Goal: Communication & Community: Answer question/provide support

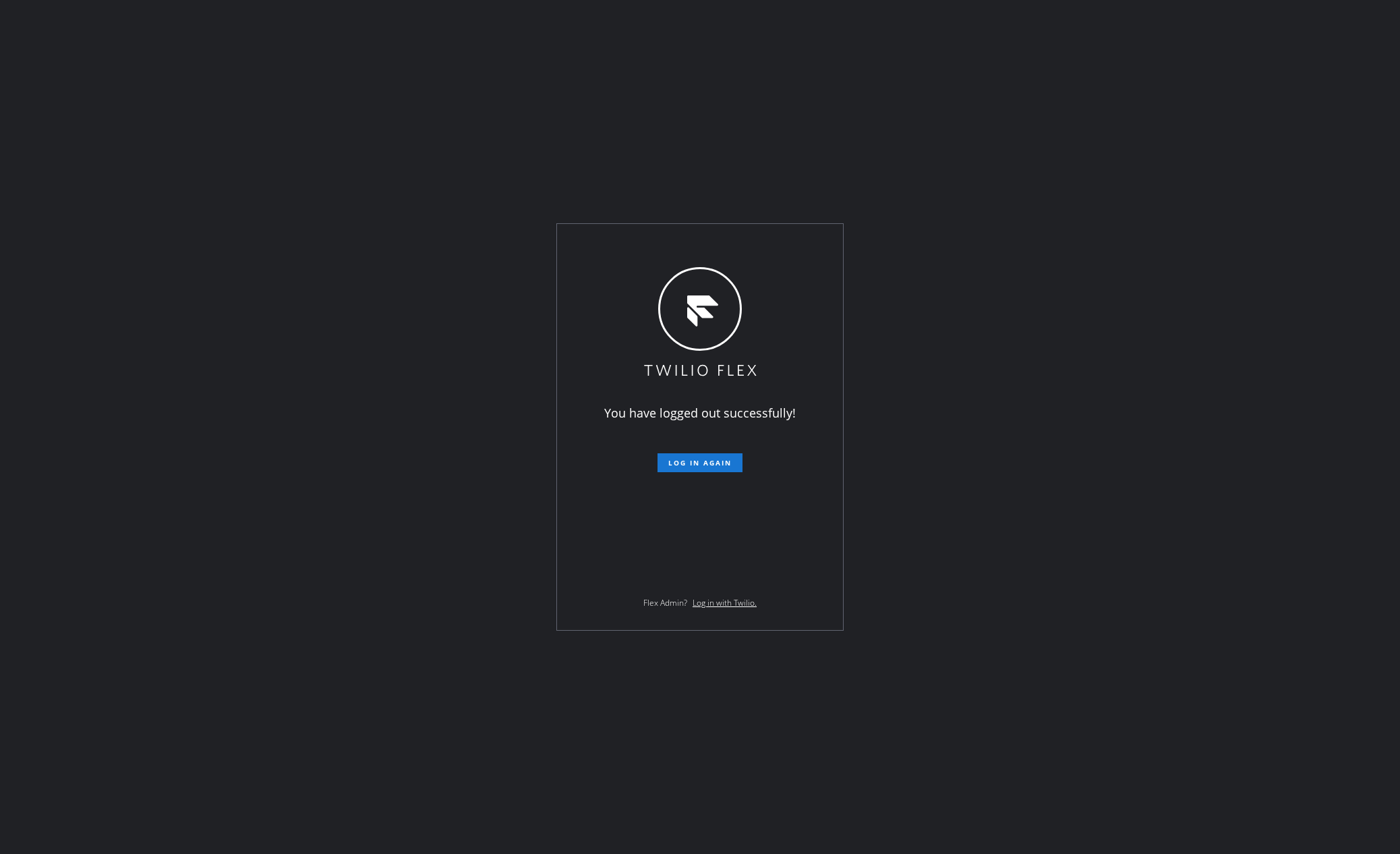
click at [581, 753] on div "You have logged out successfully! Log in again Flex Admin? Log in with Twilio." at bounding box center [700, 427] width 1400 height 854
click at [719, 474] on div "You have logged out successfully! Log in again Flex Admin? Log in with Twilio." at bounding box center [700, 427] width 286 height 406
click at [725, 468] on span "Log in again" at bounding box center [700, 463] width 64 height 10
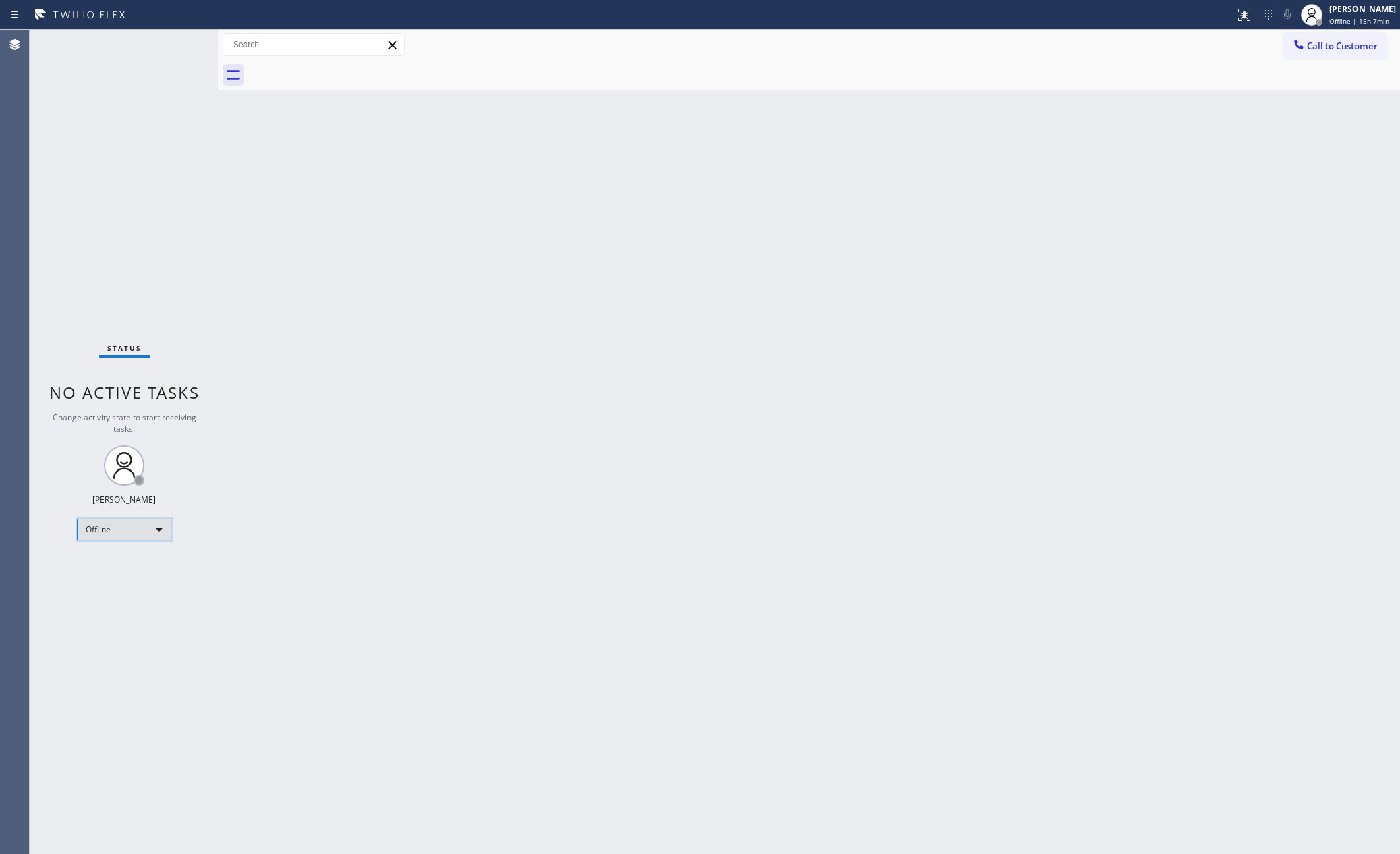
click at [114, 525] on div "Offline" at bounding box center [124, 529] width 94 height 22
click at [116, 583] on li "Unavailable" at bounding box center [123, 581] width 91 height 17
click at [399, 757] on div "Back to Dashboard Change Sender ID Customers Technicians Select a contact Outbo…" at bounding box center [809, 441] width 1181 height 825
click at [125, 523] on div "Unavailable" at bounding box center [124, 529] width 94 height 22
click at [130, 568] on li "Available" at bounding box center [123, 565] width 91 height 17
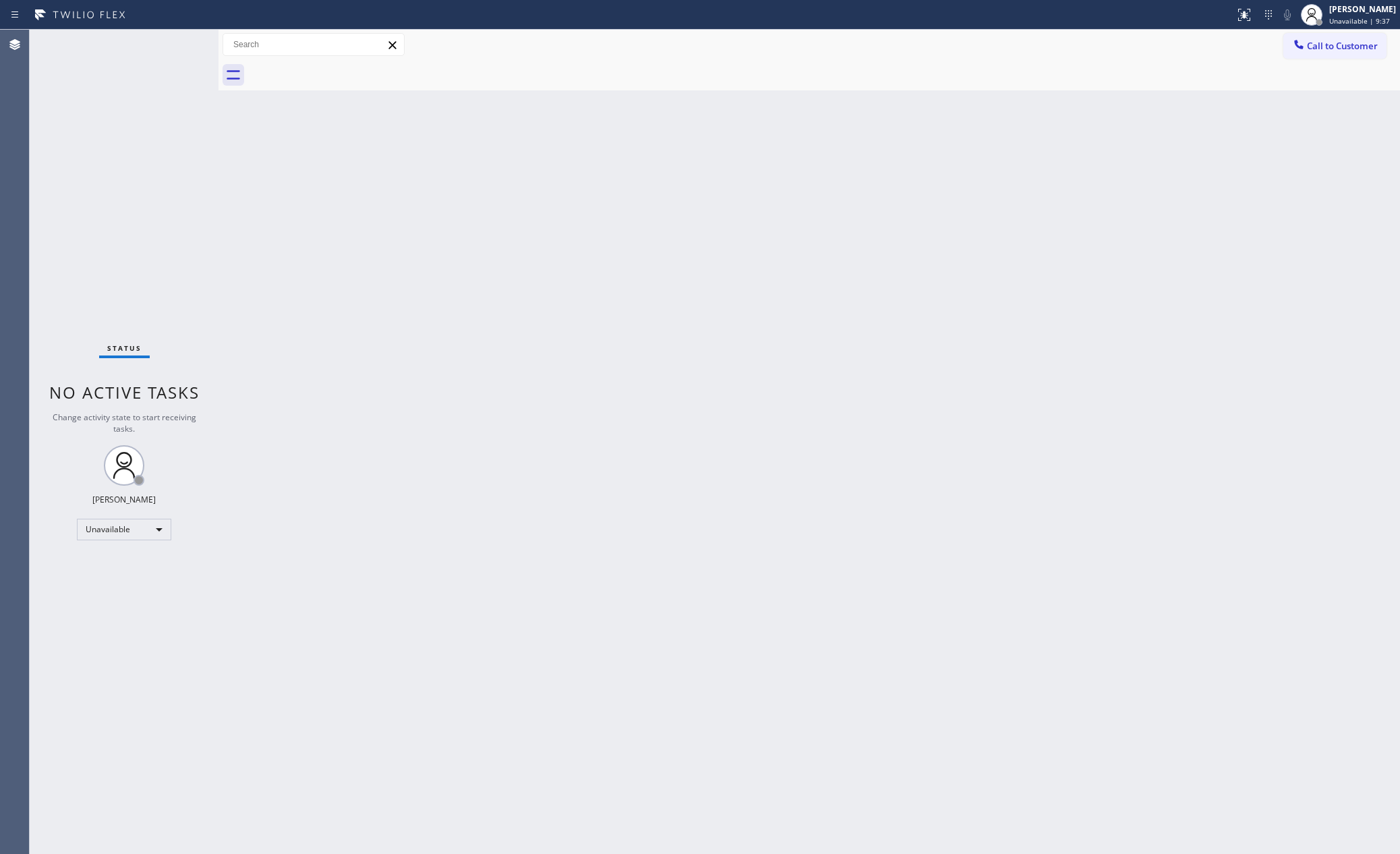
drag, startPoint x: 1039, startPoint y: 431, endPoint x: 1040, endPoint y: 836, distance: 405.0
click at [1039, 431] on div "Back to Dashboard Change Sender ID Customers Technicians Select a contact Outbo…" at bounding box center [809, 441] width 1181 height 825
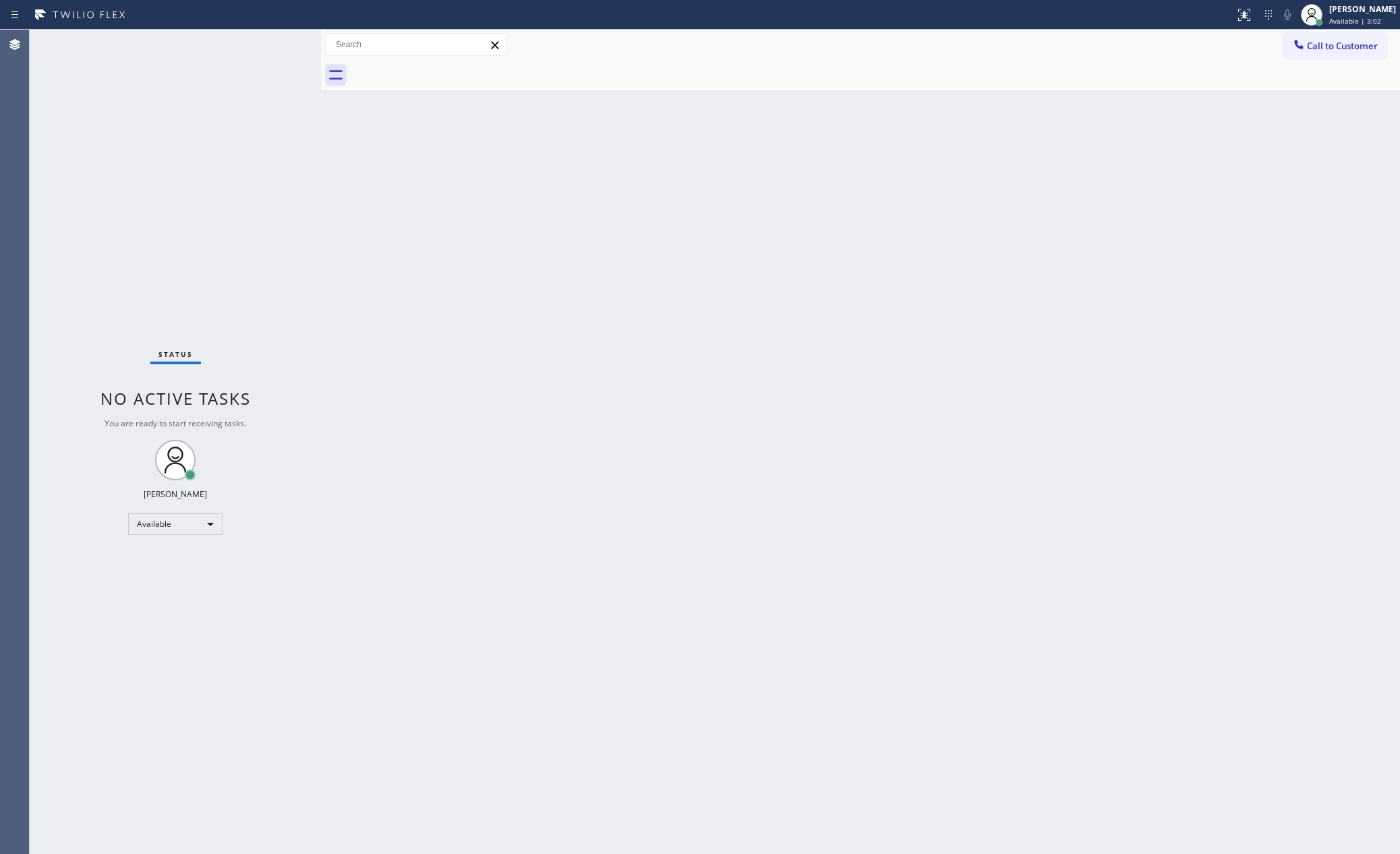
drag, startPoint x: 220, startPoint y: 164, endPoint x: 325, endPoint y: 176, distance: 105.7
click at [322, 176] on div at bounding box center [322, 441] width 0 height 825
click at [155, 220] on div "Status No active tasks You are ready to start receiving tasks. [PERSON_NAME] Av…" at bounding box center [176, 441] width 295 height 825
click at [194, 222] on div "Status No active tasks You are ready to start receiving tasks. [PERSON_NAME] Av…" at bounding box center [176, 441] width 295 height 825
drag, startPoint x: 252, startPoint y: 361, endPoint x: 259, endPoint y: 359, distance: 7.3
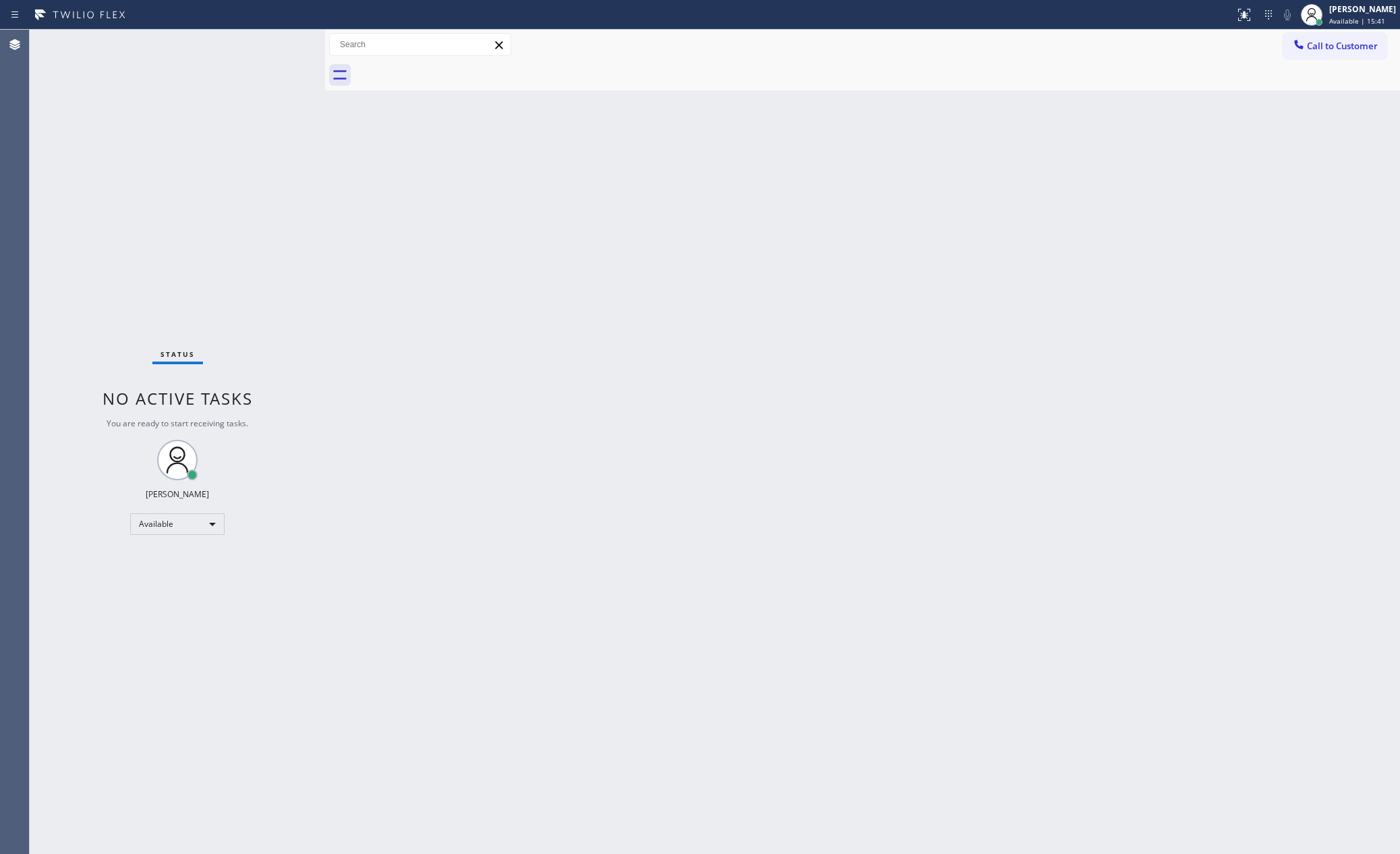
click at [259, 359] on div "Status No active tasks You are ready to start receiving tasks. [PERSON_NAME] Av…" at bounding box center [176, 441] width 295 height 825
click at [1322, 49] on span "Call to Customer" at bounding box center [1342, 46] width 71 height 12
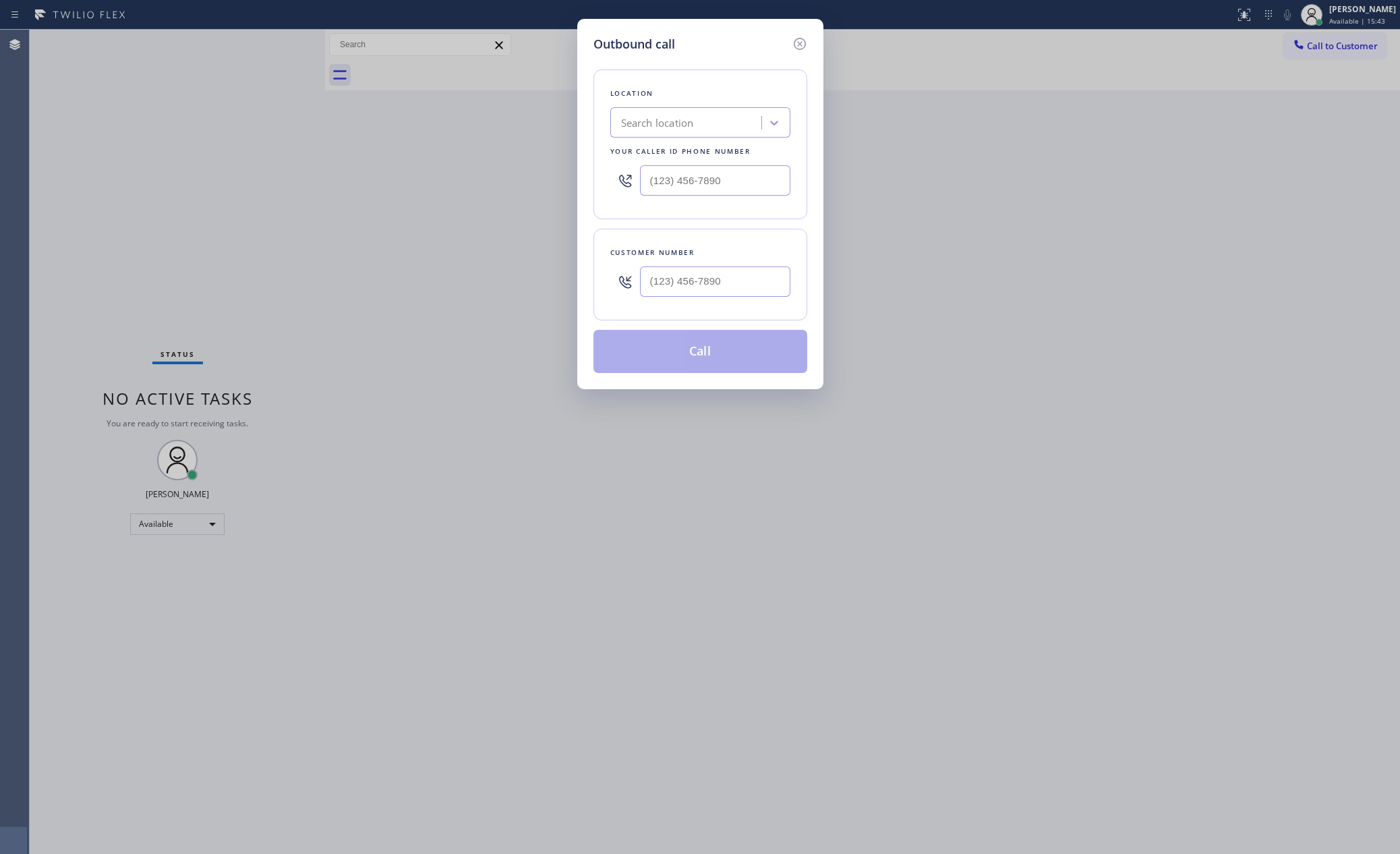
type input "(___) ___-____"
click at [740, 175] on input "(___) ___-____" at bounding box center [715, 180] width 150 height 30
type input "(___) ___-____"
click at [743, 295] on input "(___) ___-____" at bounding box center [715, 281] width 150 height 30
type input "(___) ___-____"
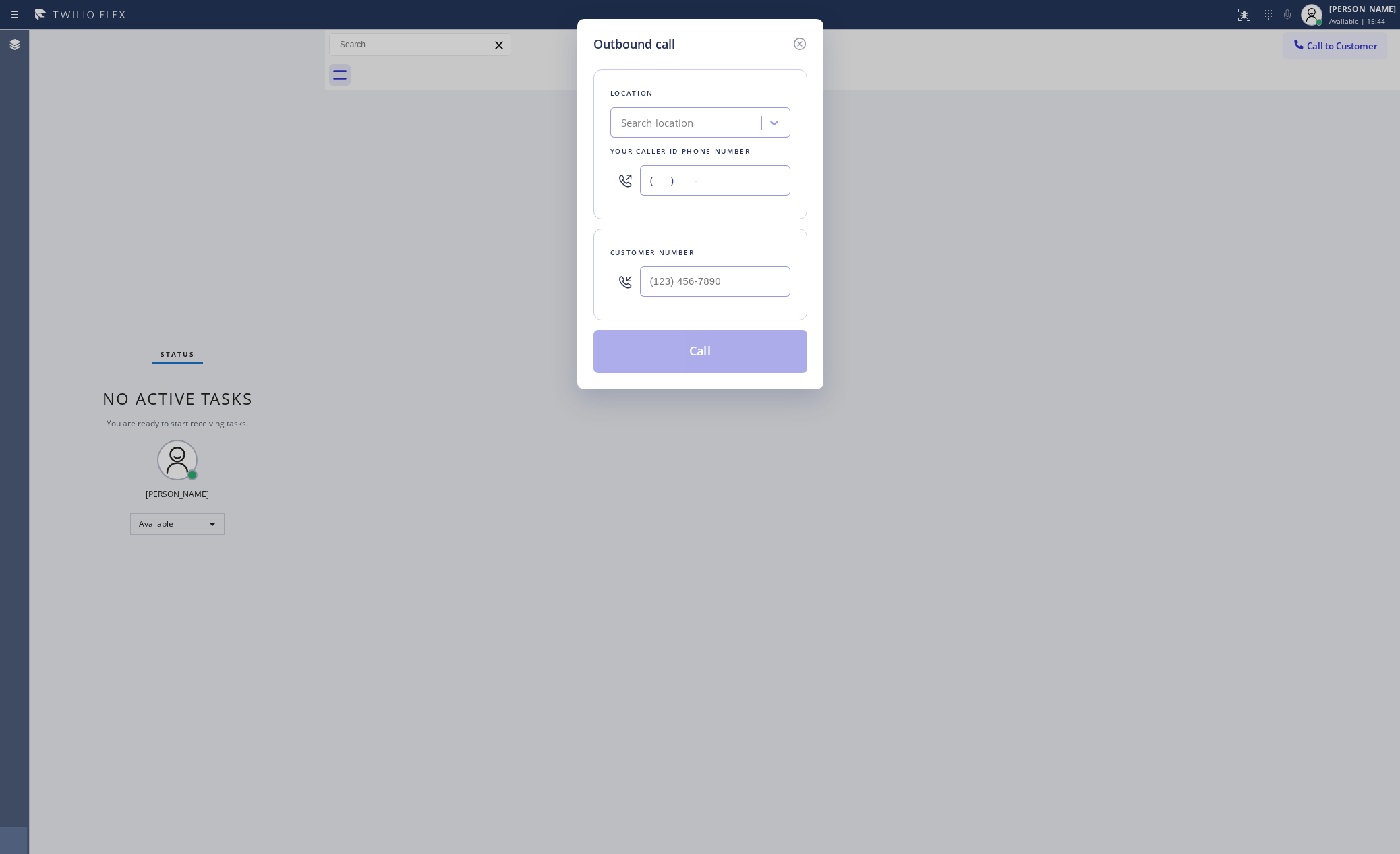
drag, startPoint x: 762, startPoint y: 182, endPoint x: 553, endPoint y: 180, distance: 209.0
click at [557, 180] on div "Outbound call Location Search location Your caller id phone number (___) ___-__…" at bounding box center [700, 427] width 1400 height 854
paste input "855) 731-4952"
type input "[PHONE_NUMBER]"
click at [707, 284] on input "(___) ___-____" at bounding box center [715, 281] width 150 height 30
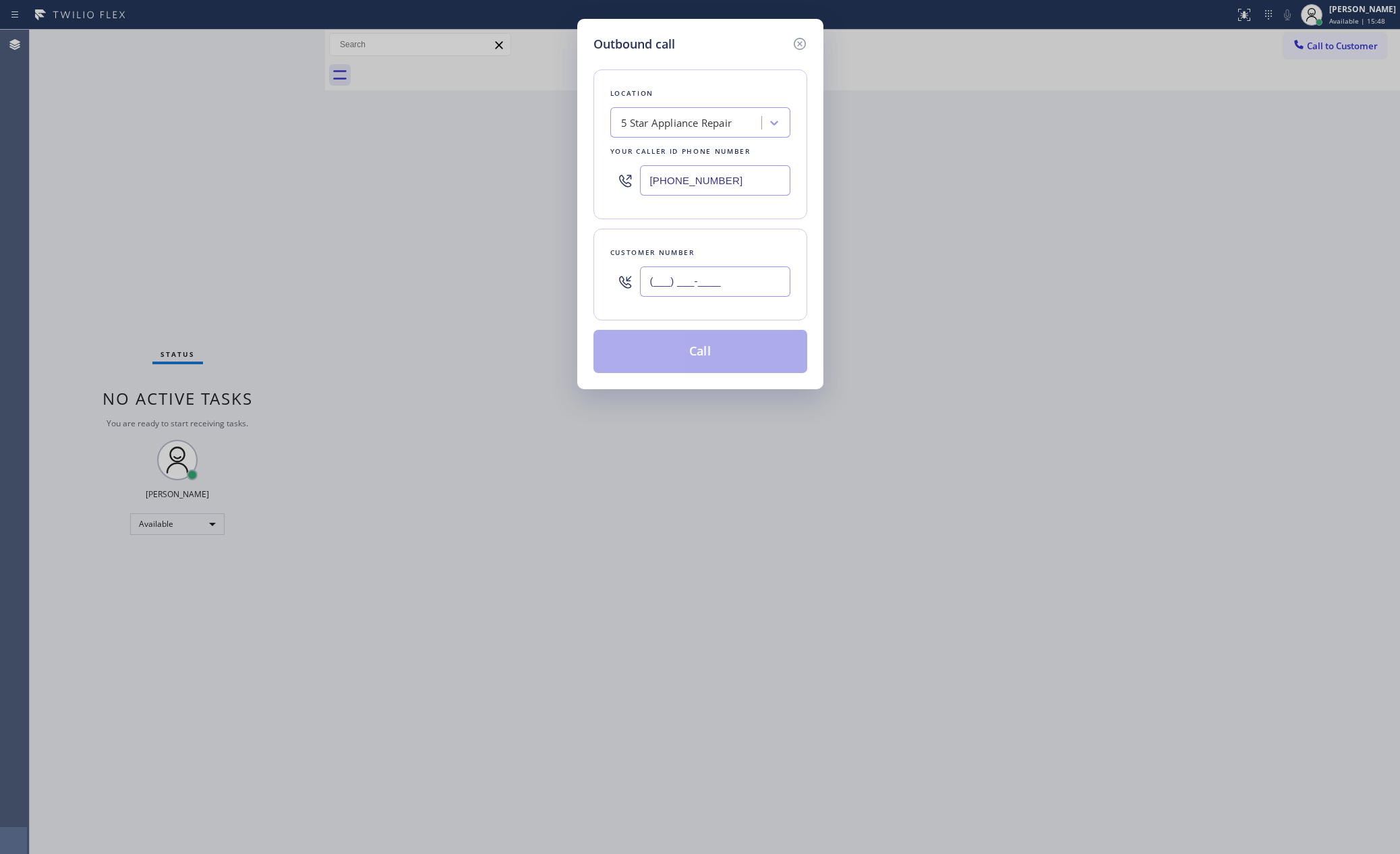
paste input "310) 433-9199"
type input "[PHONE_NUMBER]"
drag, startPoint x: 774, startPoint y: 355, endPoint x: 844, endPoint y: 377, distance: 73.4
click at [783, 356] on button "Call" at bounding box center [700, 351] width 214 height 43
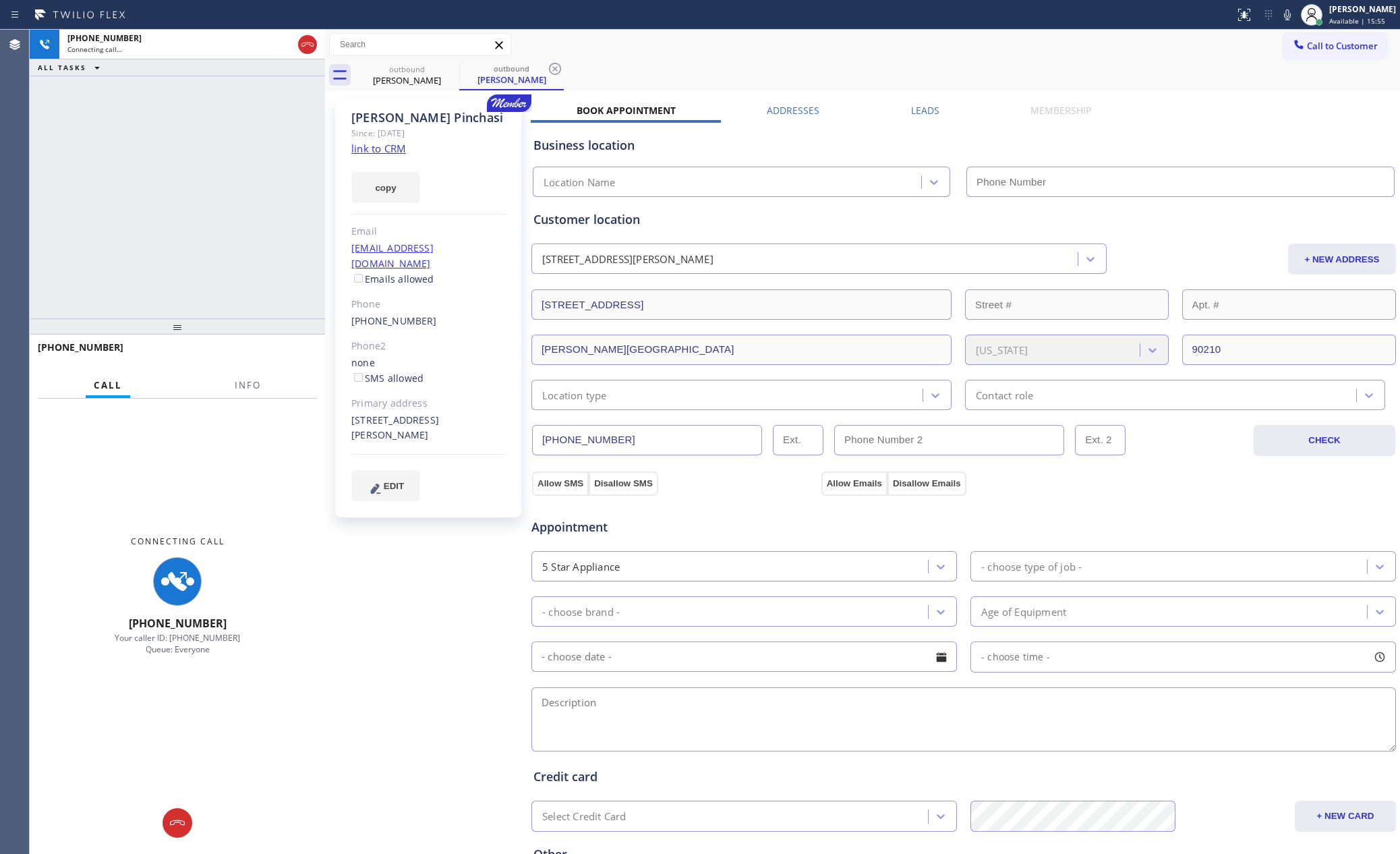
type input "[PHONE_NUMBER]"
click at [376, 146] on link "link to CRM" at bounding box center [378, 148] width 55 height 14
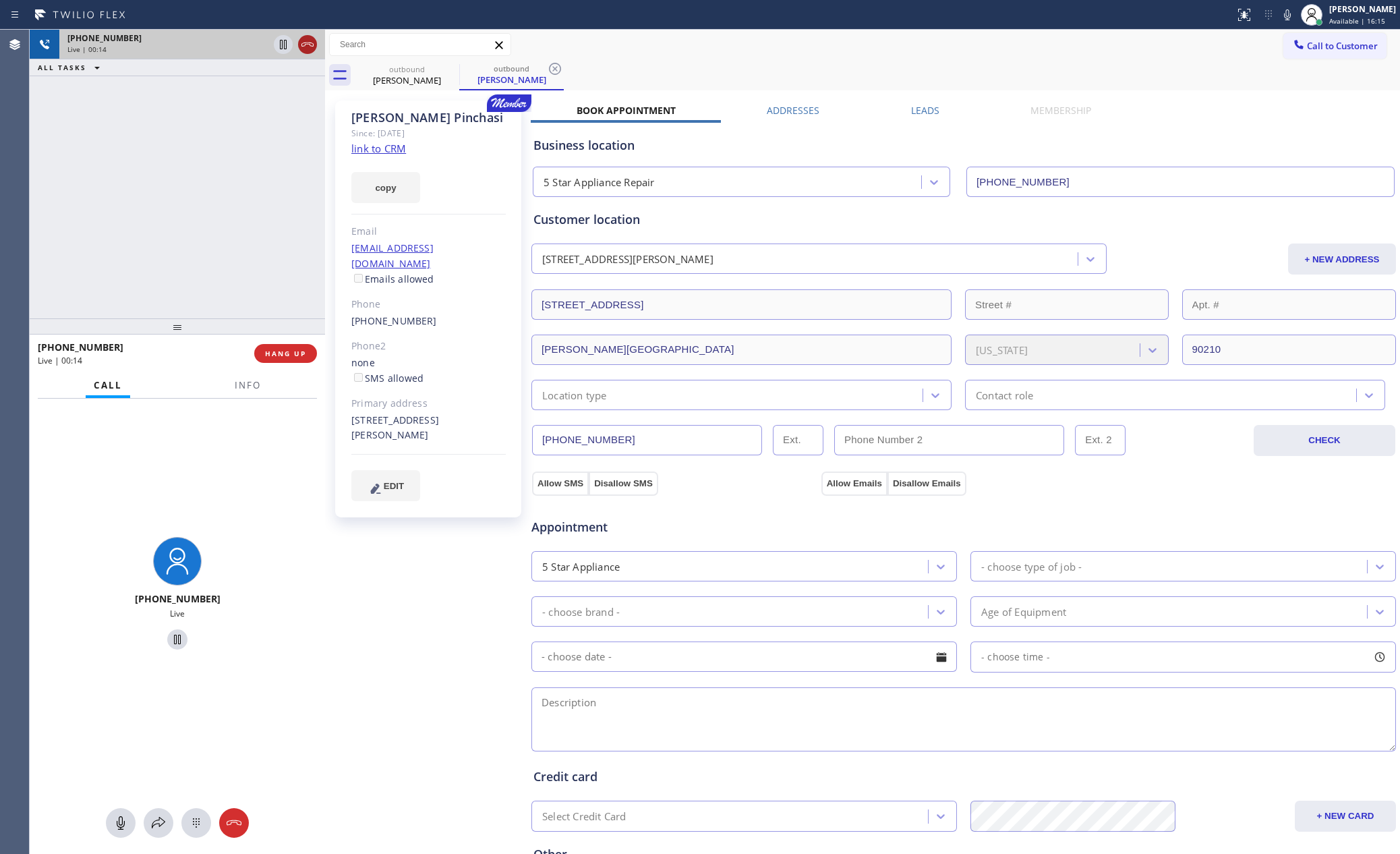
click at [306, 49] on icon at bounding box center [307, 44] width 17 height 17
drag, startPoint x: 270, startPoint y: 182, endPoint x: 931, endPoint y: 72, distance: 670.1
click at [275, 184] on div "[PHONE_NUMBER] Live | 00:14 ALL TASKS ALL TASKS ACTIVE TASKS TASKS IN WRAP UP" at bounding box center [176, 174] width 295 height 288
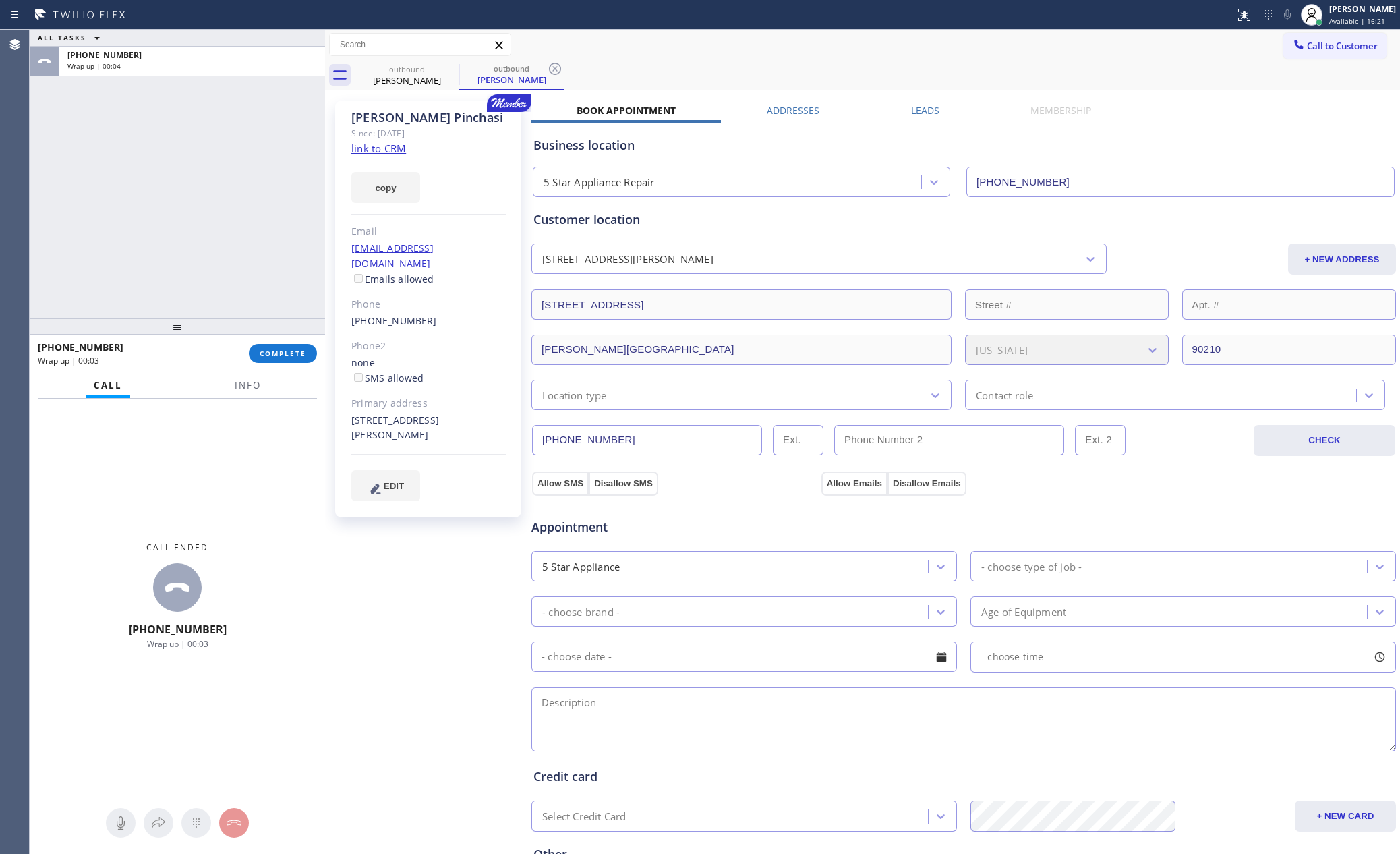
drag, startPoint x: 176, startPoint y: 198, endPoint x: 176, endPoint y: 207, distance: 9.0
click at [175, 198] on div "ALL TASKS ALL TASKS ACTIVE TASKS TASKS IN WRAP UP [PHONE_NUMBER] Wrap up | 00:04" at bounding box center [176, 174] width 295 height 288
click at [266, 344] on button "COMPLETE" at bounding box center [282, 353] width 68 height 19
drag, startPoint x: 261, startPoint y: 194, endPoint x: 272, endPoint y: 185, distance: 14.2
click at [262, 194] on div "ALL TASKS ALL TASKS ACTIVE TASKS TASKS IN WRAP UP [PHONE_NUMBER] Wrap up | 00:05" at bounding box center [176, 174] width 295 height 288
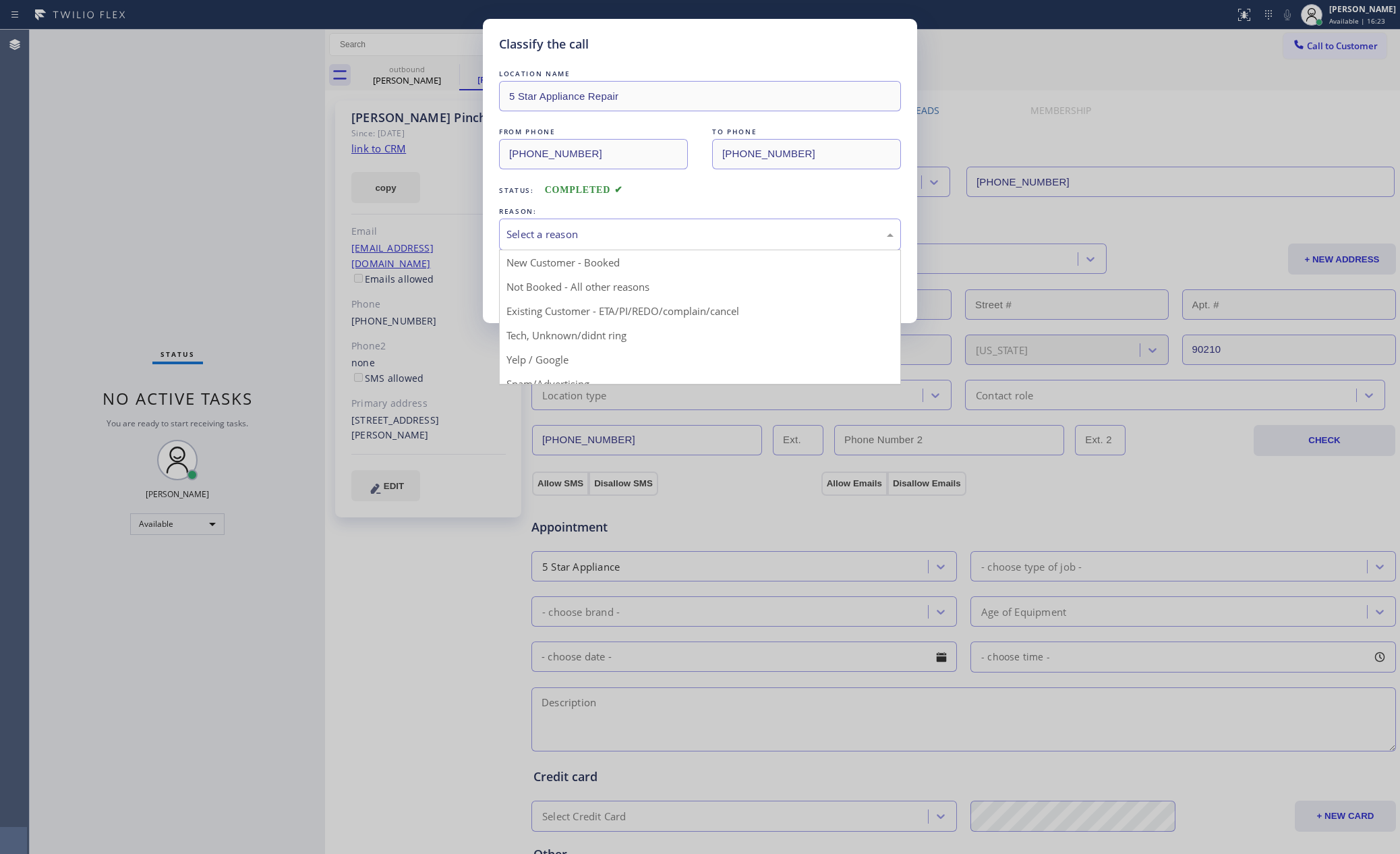
click at [593, 235] on div "Select a reason" at bounding box center [700, 234] width 387 height 16
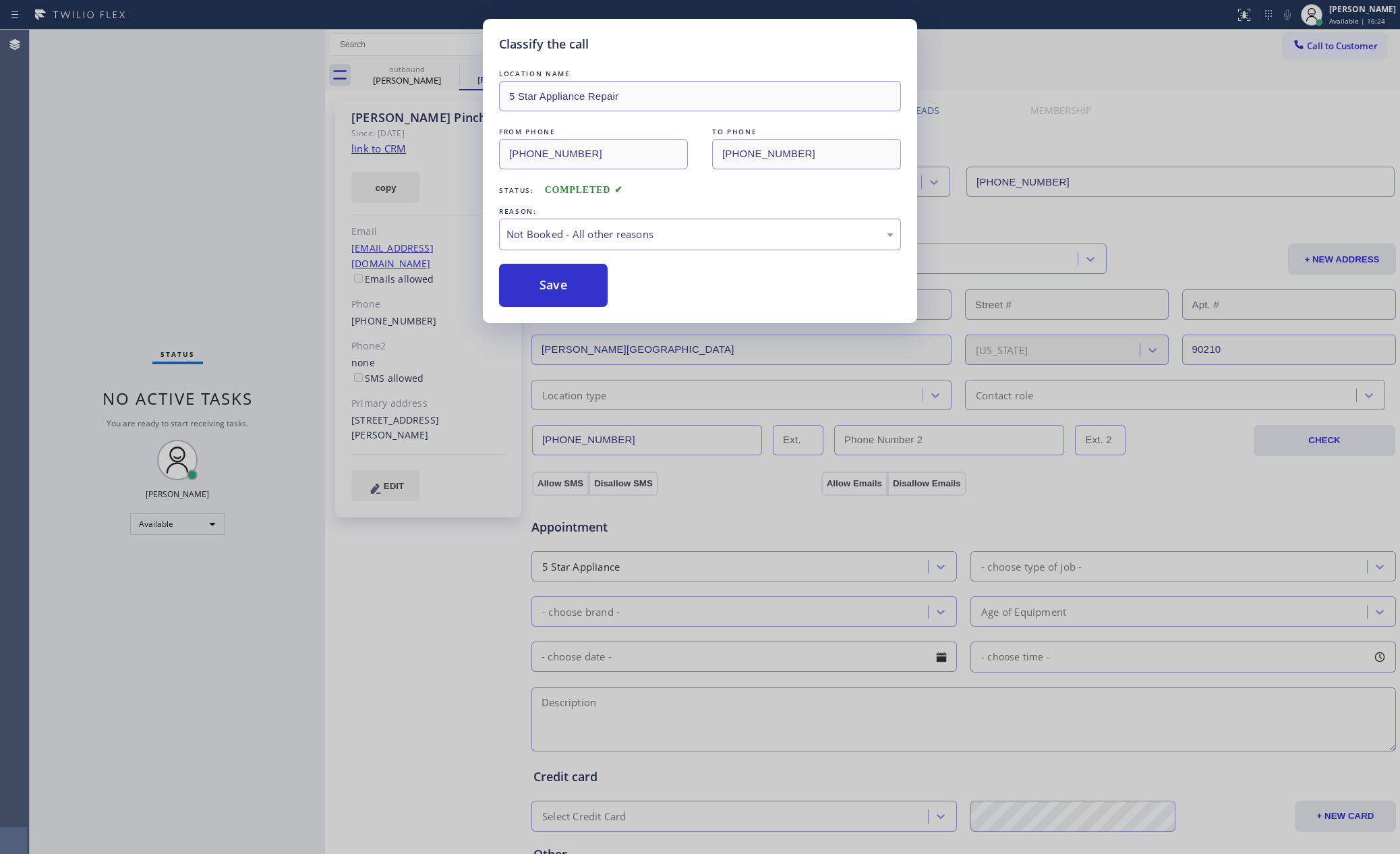
click at [577, 286] on button "Save" at bounding box center [553, 285] width 109 height 43
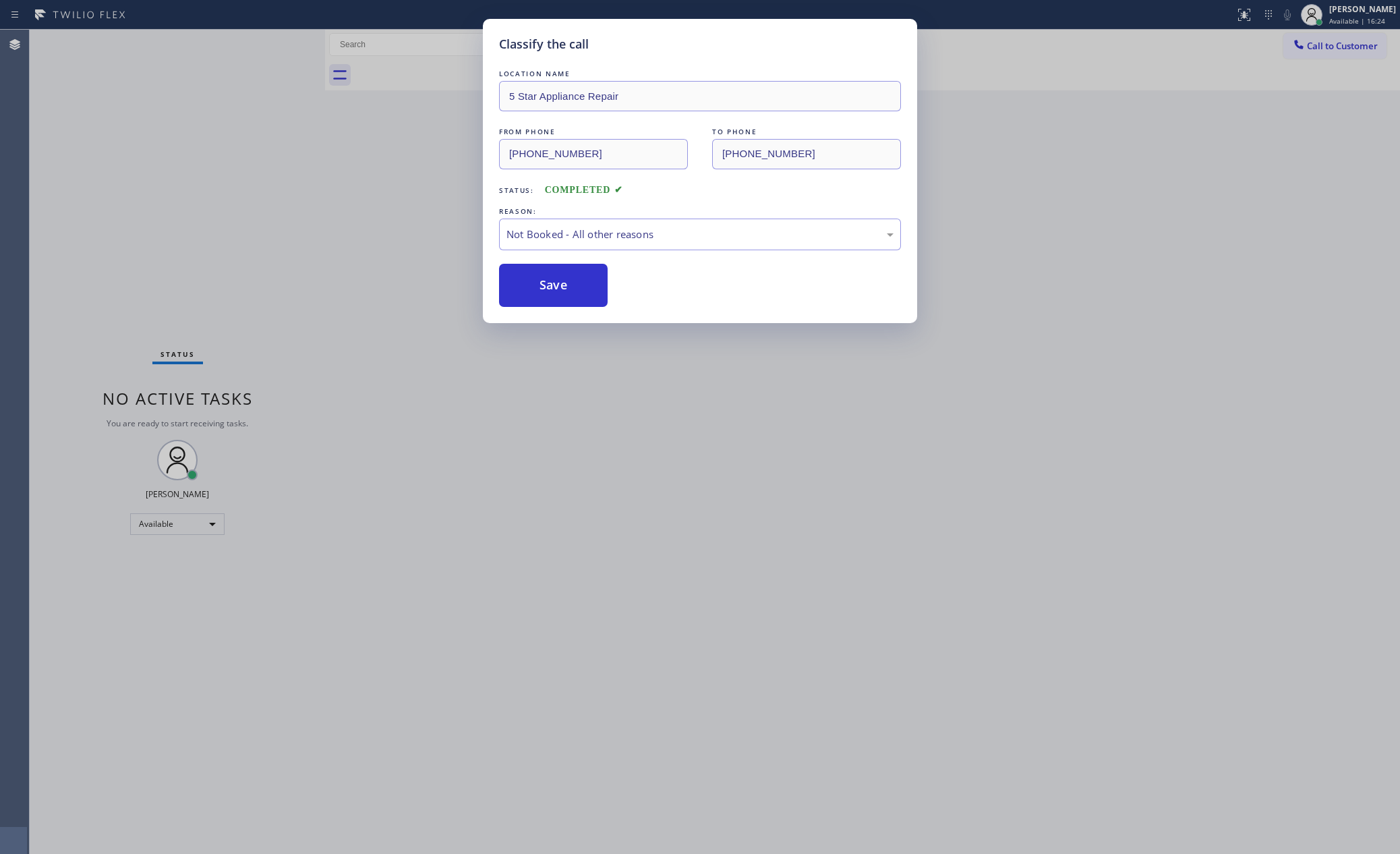
click at [139, 219] on div "Classify the call LOCATION NAME 5 Star Appliance Repair FROM PHONE [PHONE_NUMBE…" at bounding box center [700, 427] width 1400 height 854
drag, startPoint x: 139, startPoint y: 219, endPoint x: 753, endPoint y: 270, distance: 616.1
click at [178, 230] on div "Classify the call LOCATION NAME 5 Star Appliance Repair FROM PHONE [PHONE_NUMBE…" at bounding box center [700, 427] width 1400 height 854
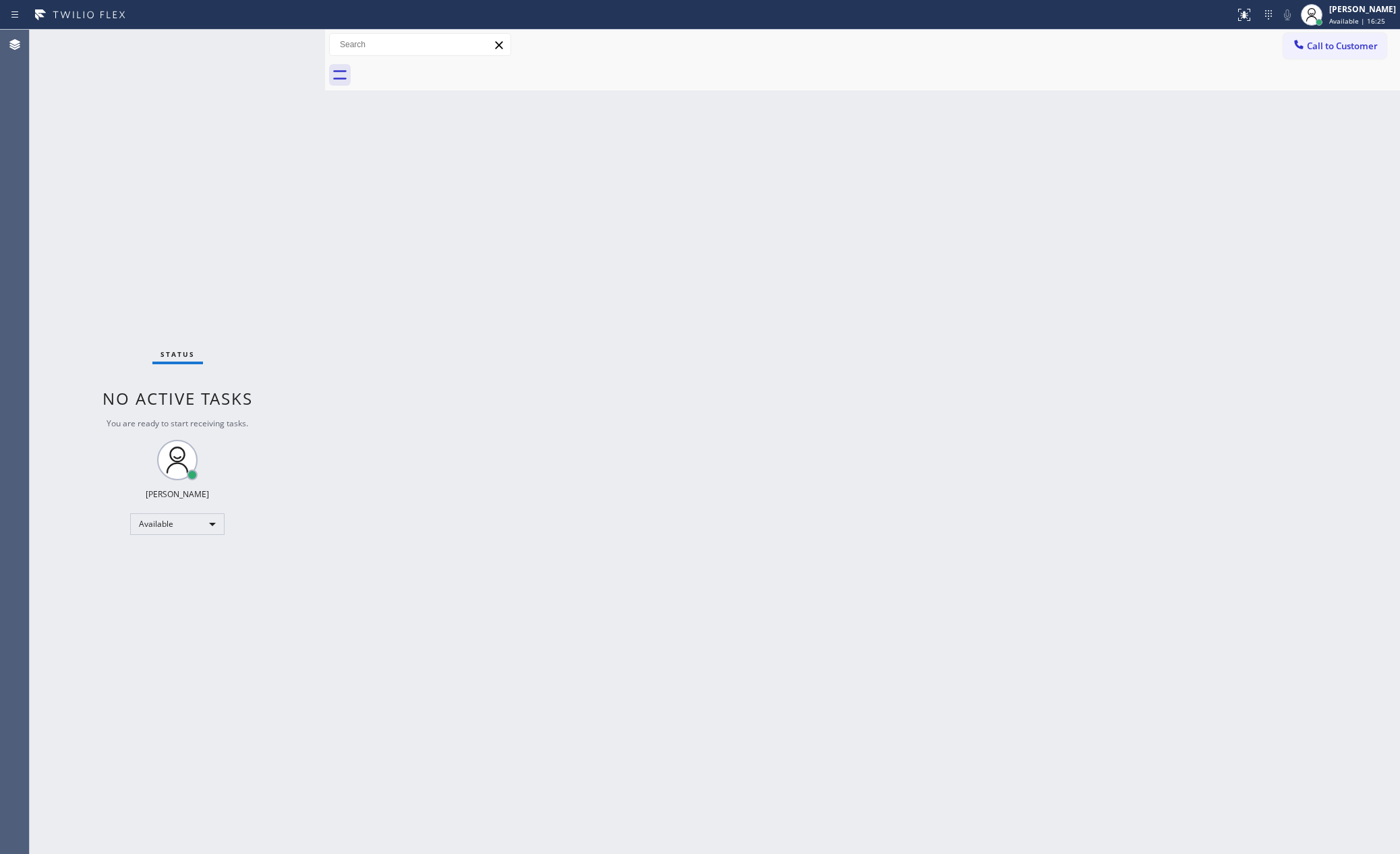
click at [1148, 547] on div "Back to Dashboard Change Sender ID Customers Technicians Select a contact Outbo…" at bounding box center [863, 441] width 1075 height 825
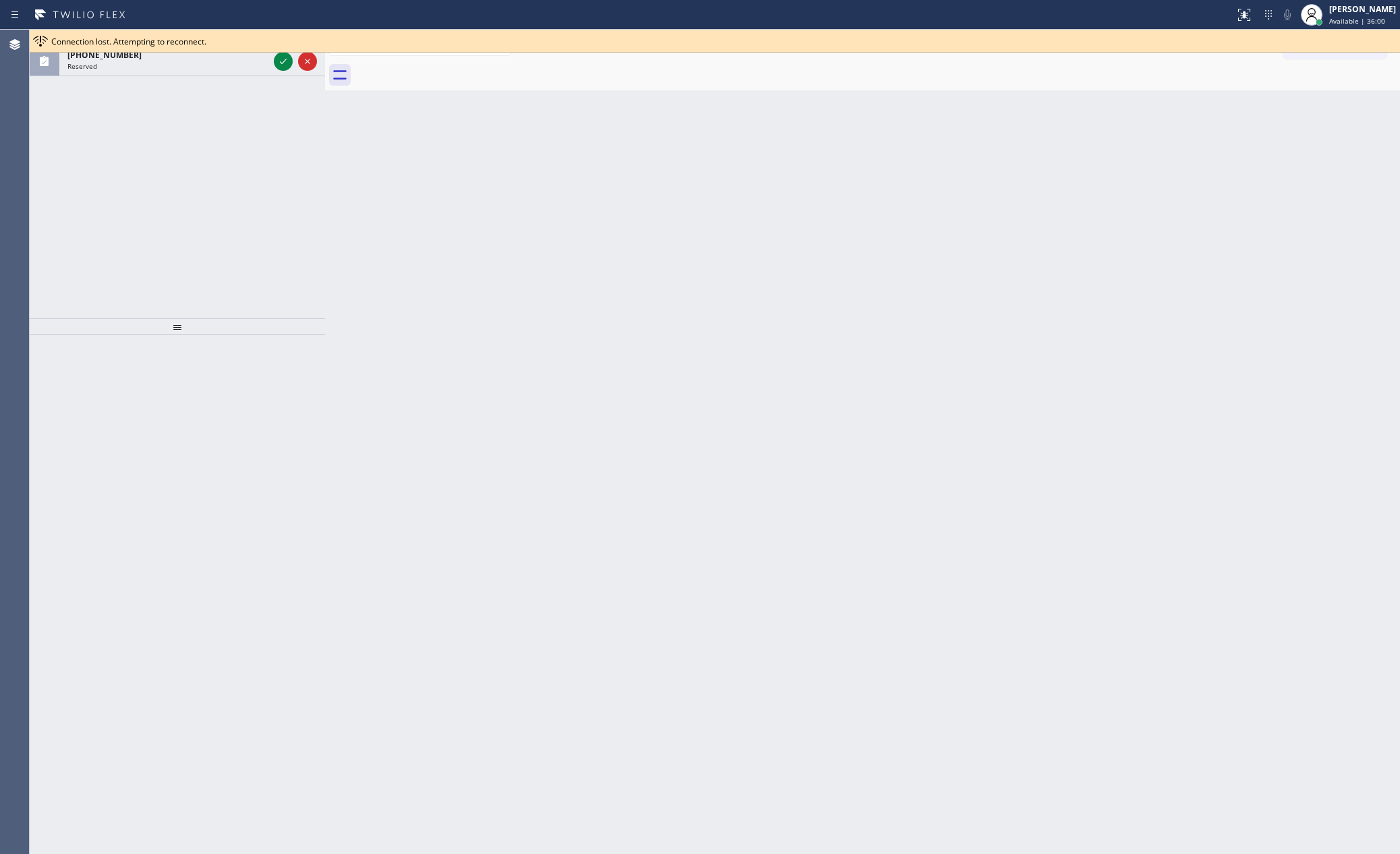
click at [91, 237] on div "ALL TASKS ALL TASKS ACTIVE TASKS TASKS IN WRAP UP [PHONE_NUMBER] Reserved" at bounding box center [176, 174] width 295 height 288
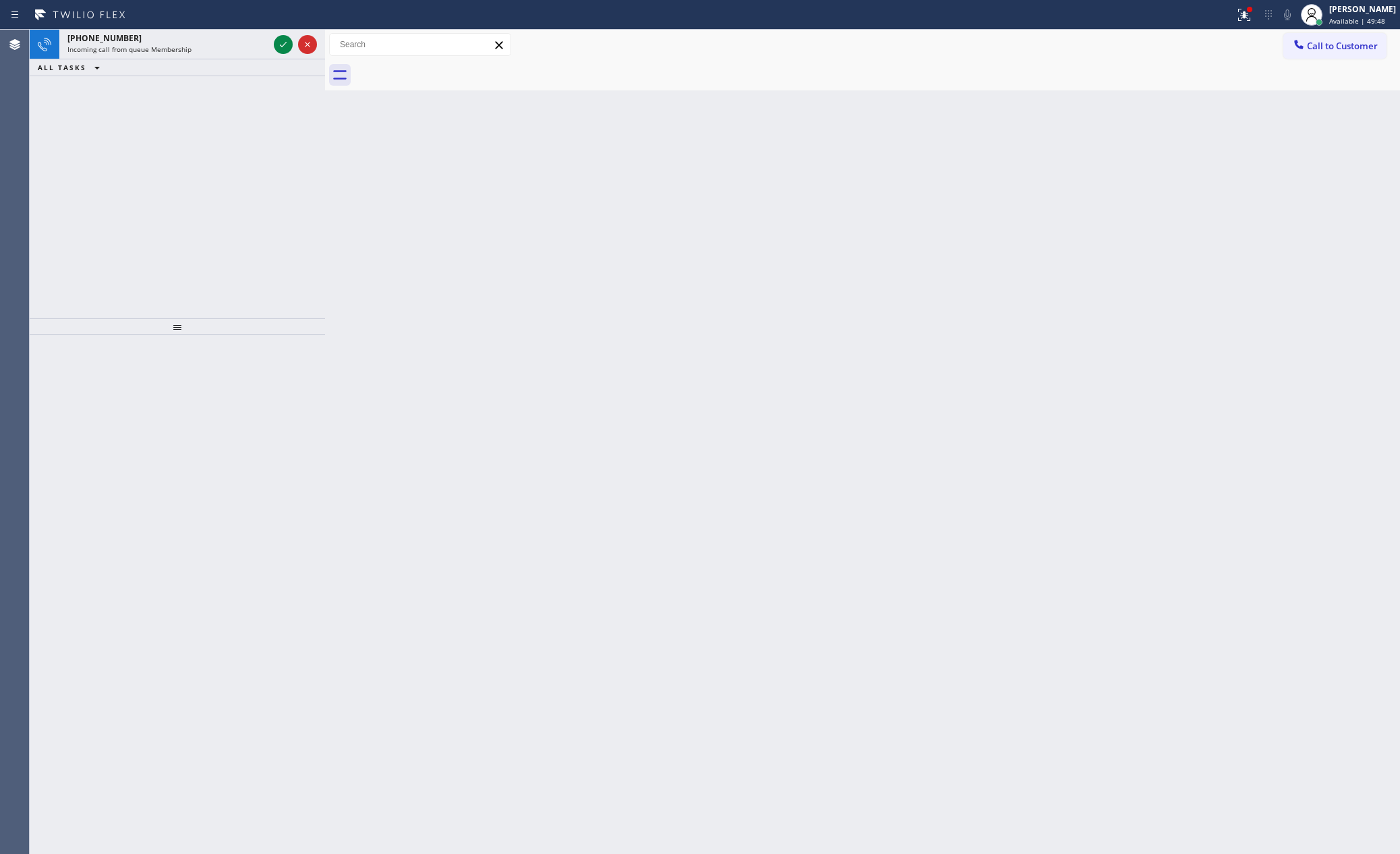
click at [267, 152] on div "[PHONE_NUMBER] Incoming call from queue Membership ALL TASKS ALL TASKS ACTIVE T…" at bounding box center [176, 174] width 295 height 288
drag, startPoint x: 279, startPoint y: 41, endPoint x: 571, endPoint y: 810, distance: 822.6
click at [279, 42] on icon at bounding box center [283, 44] width 17 height 17
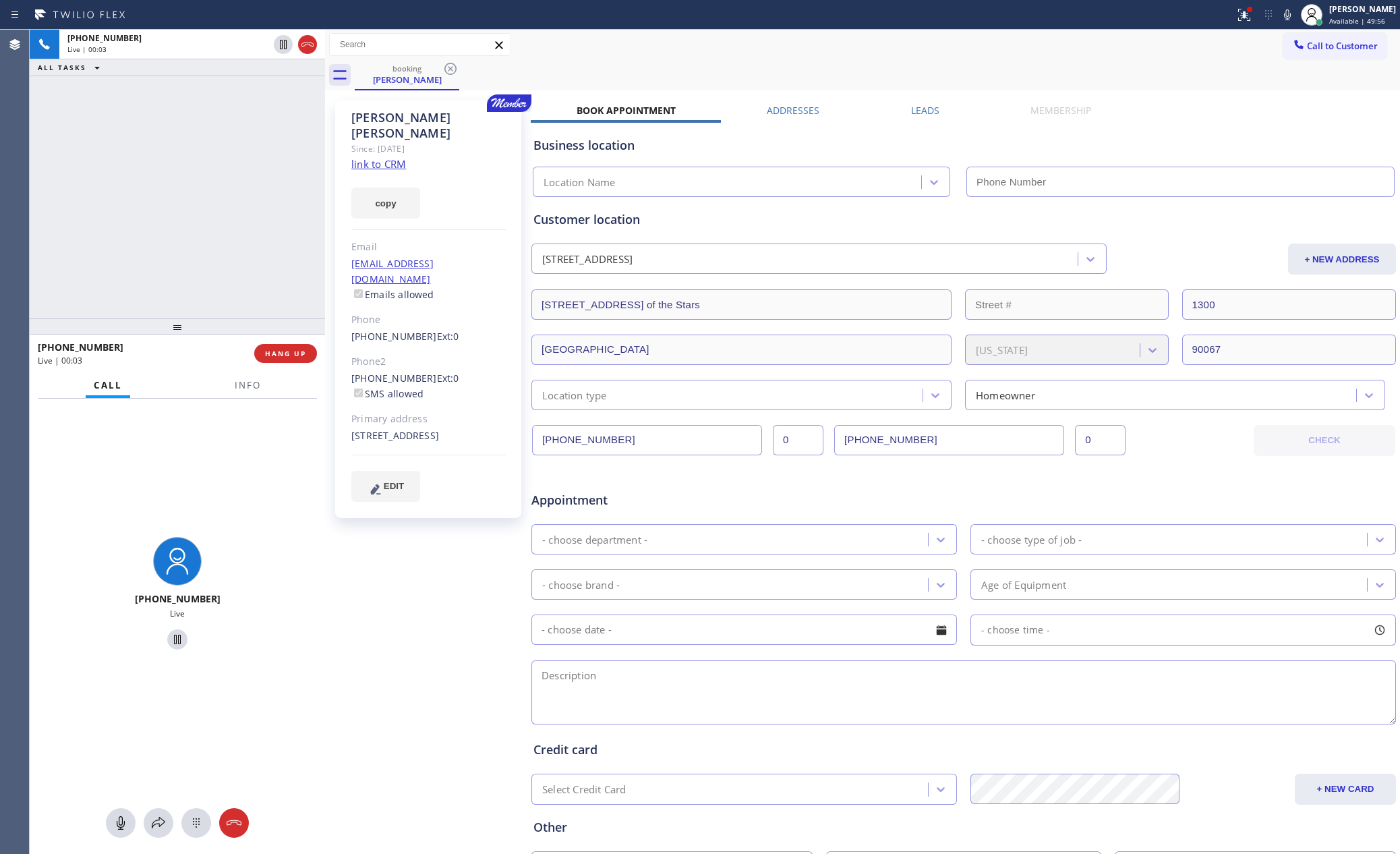
type input "[PHONE_NUMBER]"
click at [200, 171] on div "[PHONE_NUMBER] Live | 00:08 ALL TASKS ALL TASKS ACTIVE TASKS TASKS IN WRAP UP" at bounding box center [176, 174] width 295 height 288
click at [200, 171] on div "[PHONE_NUMBER] Live | 00:09 ALL TASKS ALL TASKS ACTIVE TASKS TASKS IN WRAP UP" at bounding box center [176, 174] width 295 height 288
click at [200, 171] on div "[PHONE_NUMBER] Live | 00:10 ALL TASKS ALL TASKS ACTIVE TASKS TASKS IN WRAP UP" at bounding box center [176, 174] width 295 height 288
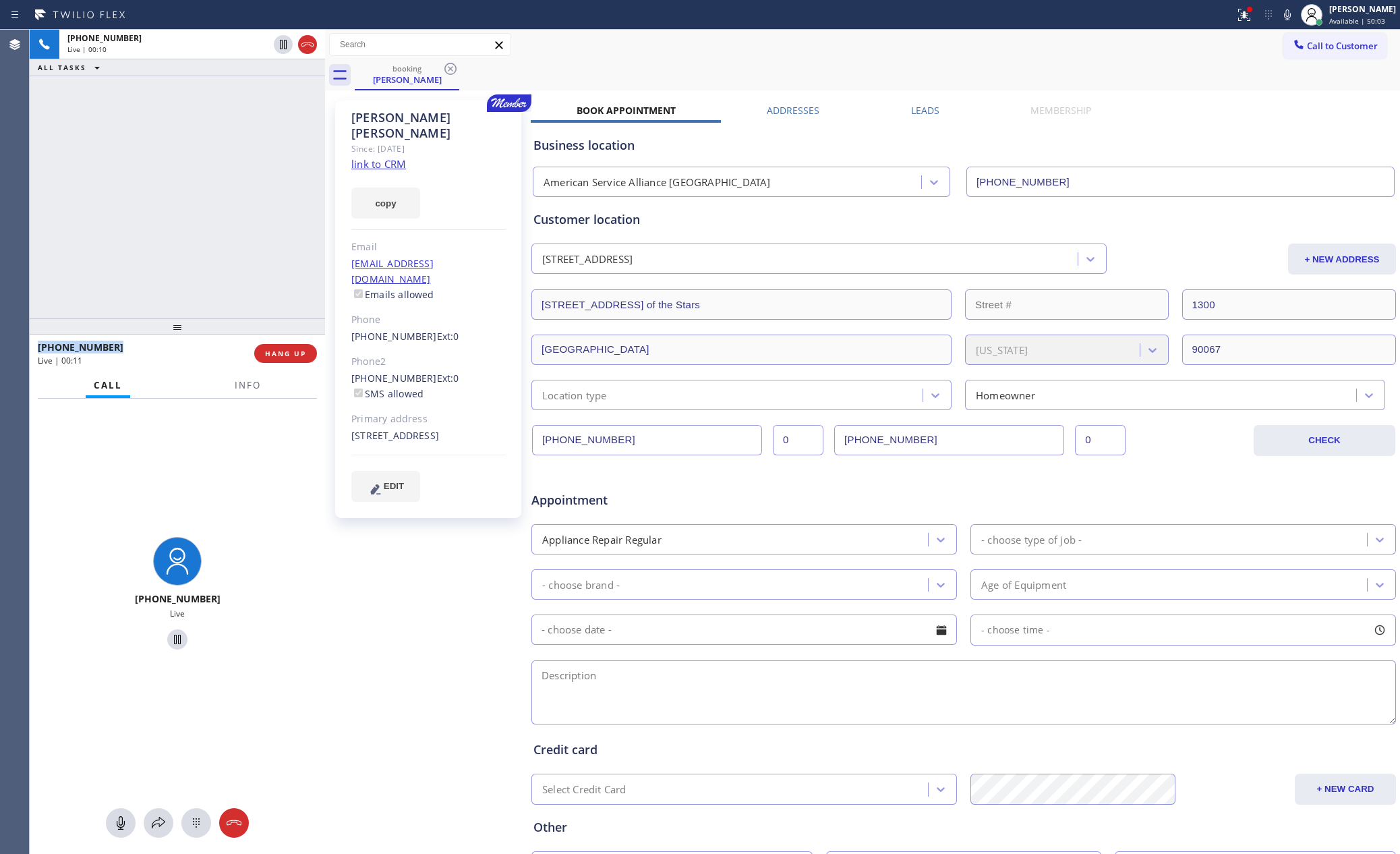
click at [200, 171] on div "[PHONE_NUMBER] Live | 00:10 ALL TASKS ALL TASKS ACTIVE TASKS TASKS IN WRAP UP" at bounding box center [176, 174] width 295 height 288
click at [200, 171] on div "[PHONE_NUMBER] Live | 00:11 ALL TASKS ALL TASKS ACTIVE TASKS TASKS IN WRAP UP" at bounding box center [176, 174] width 295 height 288
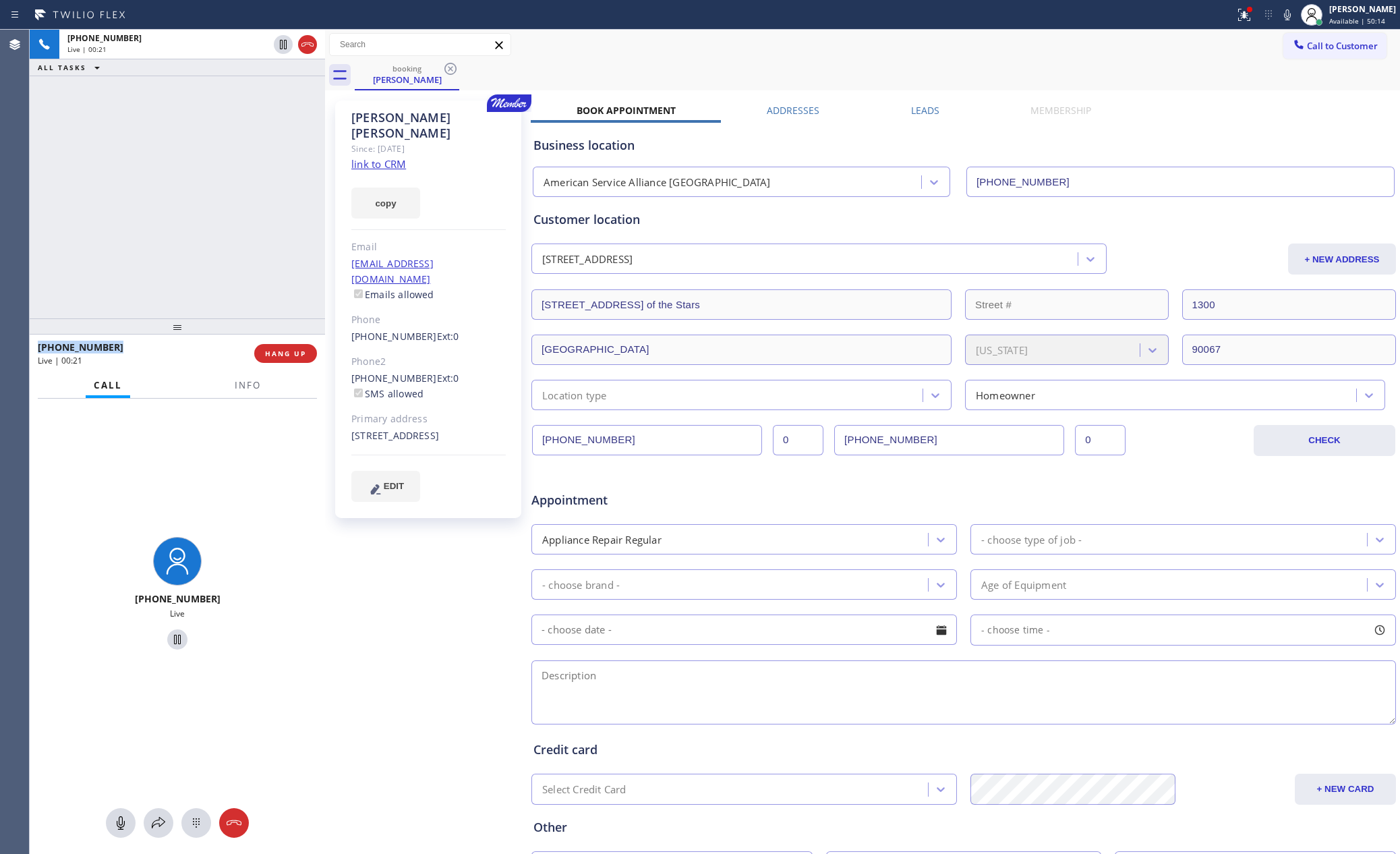
click at [389, 157] on link "link to CRM" at bounding box center [378, 164] width 55 height 14
drag, startPoint x: 90, startPoint y: 263, endPoint x: 112, endPoint y: 277, distance: 26.1
click at [92, 263] on div "[PHONE_NUMBER] Live | 00:21 ALL TASKS ALL TASKS ACTIVE TASKS TASKS IN WRAP UP" at bounding box center [176, 174] width 295 height 288
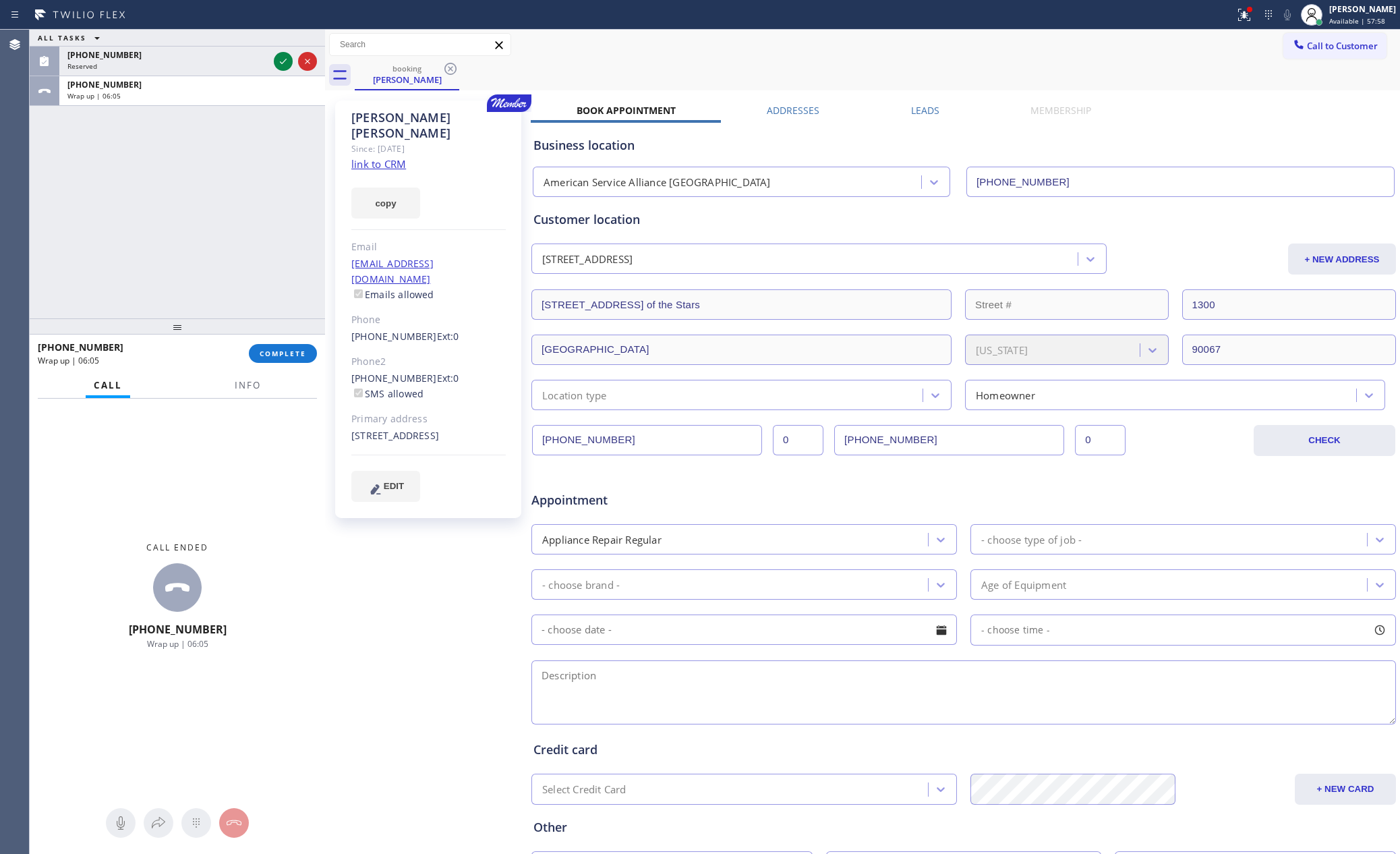
click at [134, 175] on div "ALL TASKS ALL TASKS ACTIVE TASKS TASKS IN WRAP UP [PHONE_NUMBER] Reserved [PHON…" at bounding box center [176, 174] width 295 height 288
click at [169, 243] on div "ALL TASKS ALL TASKS ACTIVE TASKS TASKS IN WRAP UP [PHONE_NUMBER] Reserved [PHON…" at bounding box center [176, 174] width 295 height 288
click at [270, 356] on span "COMPLETE" at bounding box center [282, 354] width 46 height 10
click at [251, 237] on div "ALL TASKS ALL TASKS ACTIVE TASKS TASKS IN WRAP UP [PHONE_NUMBER] Reserved [PHON…" at bounding box center [176, 174] width 295 height 288
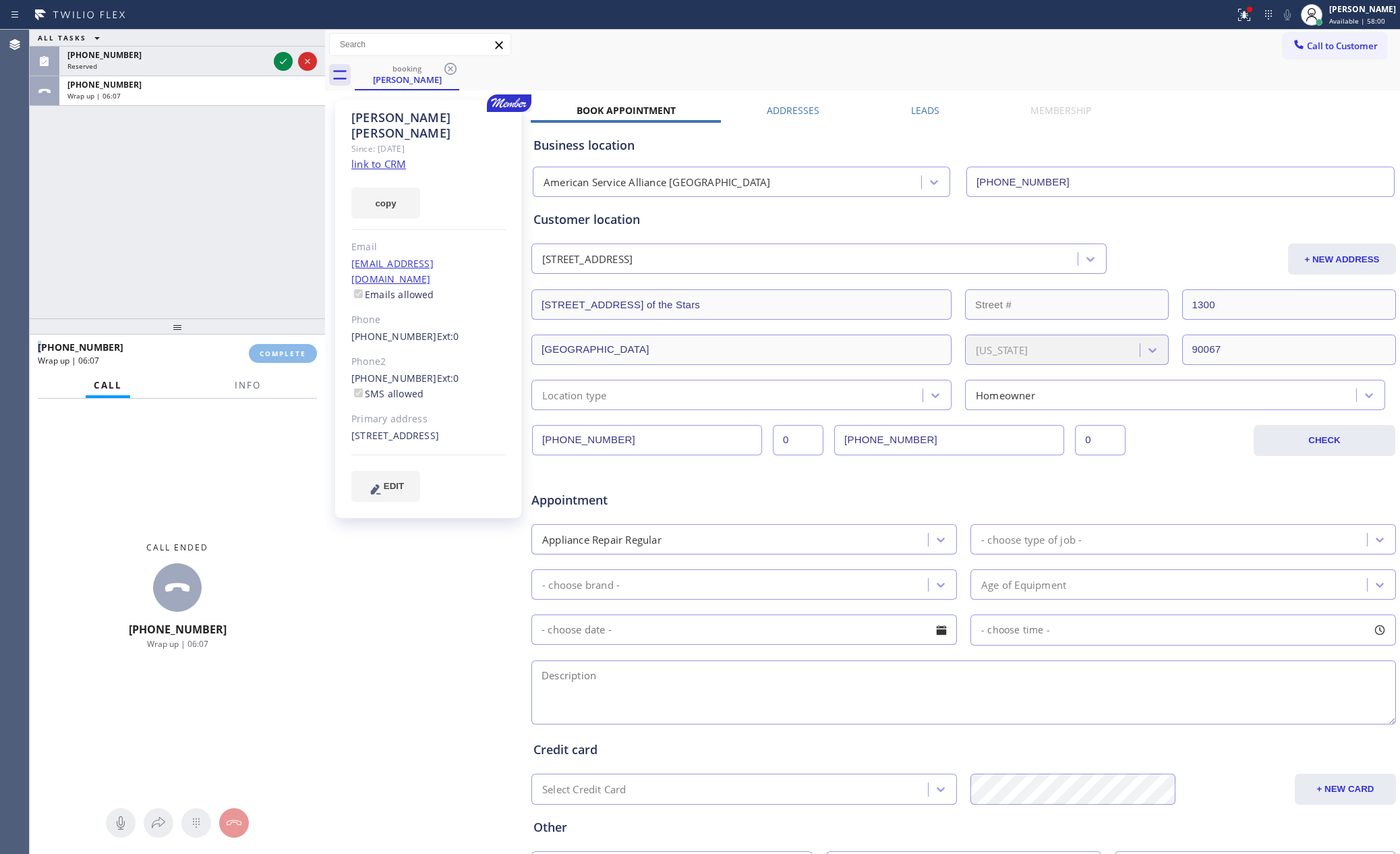
click at [251, 237] on div "ALL TASKS ALL TASKS ACTIVE TASKS TASKS IN WRAP UP [PHONE_NUMBER] Reserved [PHON…" at bounding box center [176, 174] width 295 height 288
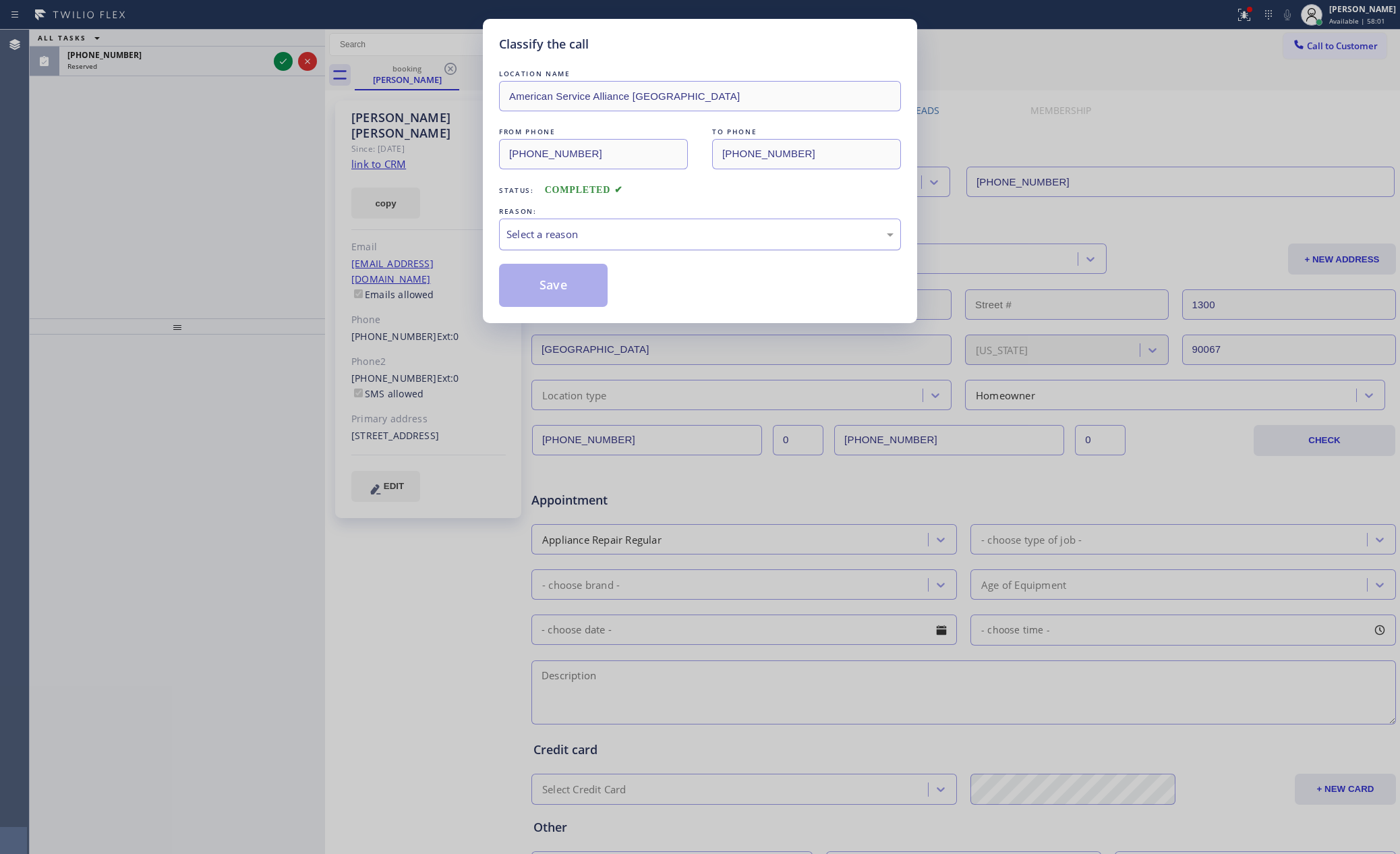
click at [593, 241] on div "Select a reason" at bounding box center [700, 234] width 387 height 16
click at [548, 291] on button "Save" at bounding box center [553, 285] width 109 height 43
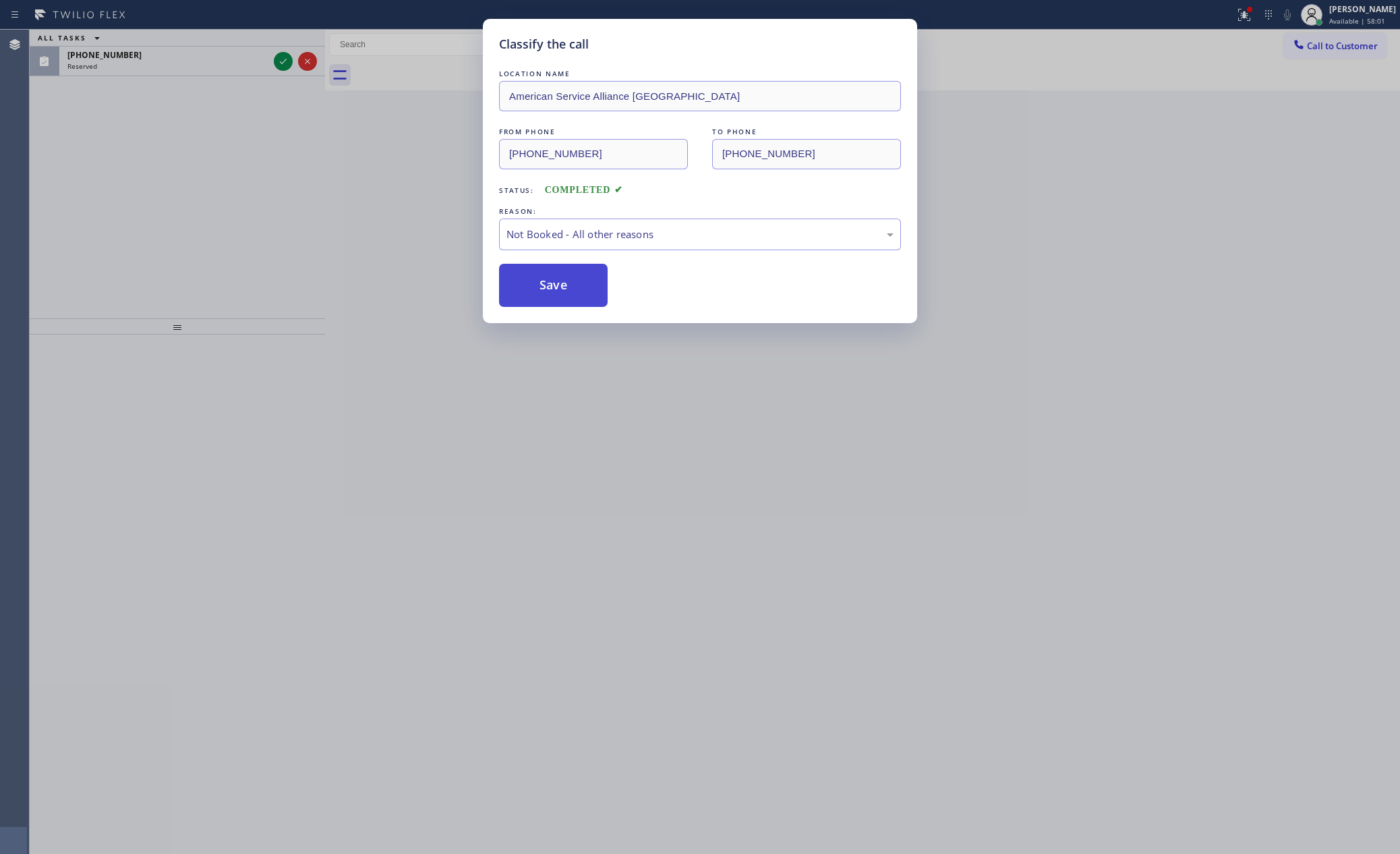
click at [548, 291] on button "Save" at bounding box center [553, 285] width 109 height 43
click at [55, 203] on div "Classify the call LOCATION NAME American Service Alliance Alhambra FROM PHONE […" at bounding box center [700, 427] width 1400 height 854
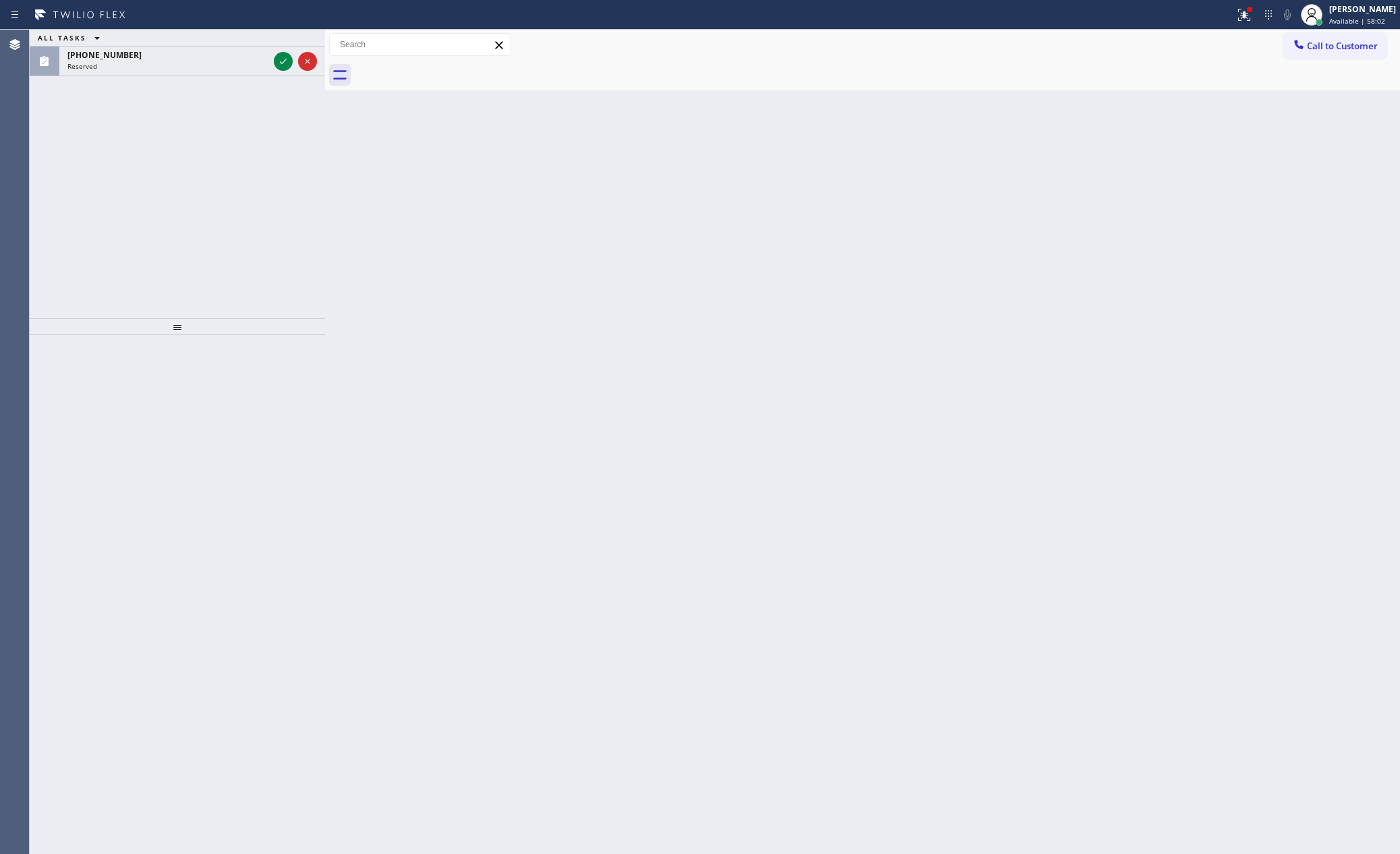
drag, startPoint x: 55, startPoint y: 203, endPoint x: 211, endPoint y: 85, distance: 195.6
click at [72, 201] on div "ALL TASKS ALL TASKS ACTIVE TASKS TASKS IN WRAP UP [PHONE_NUMBER] Reserved" at bounding box center [176, 174] width 295 height 288
click at [284, 69] on button at bounding box center [282, 61] width 19 height 19
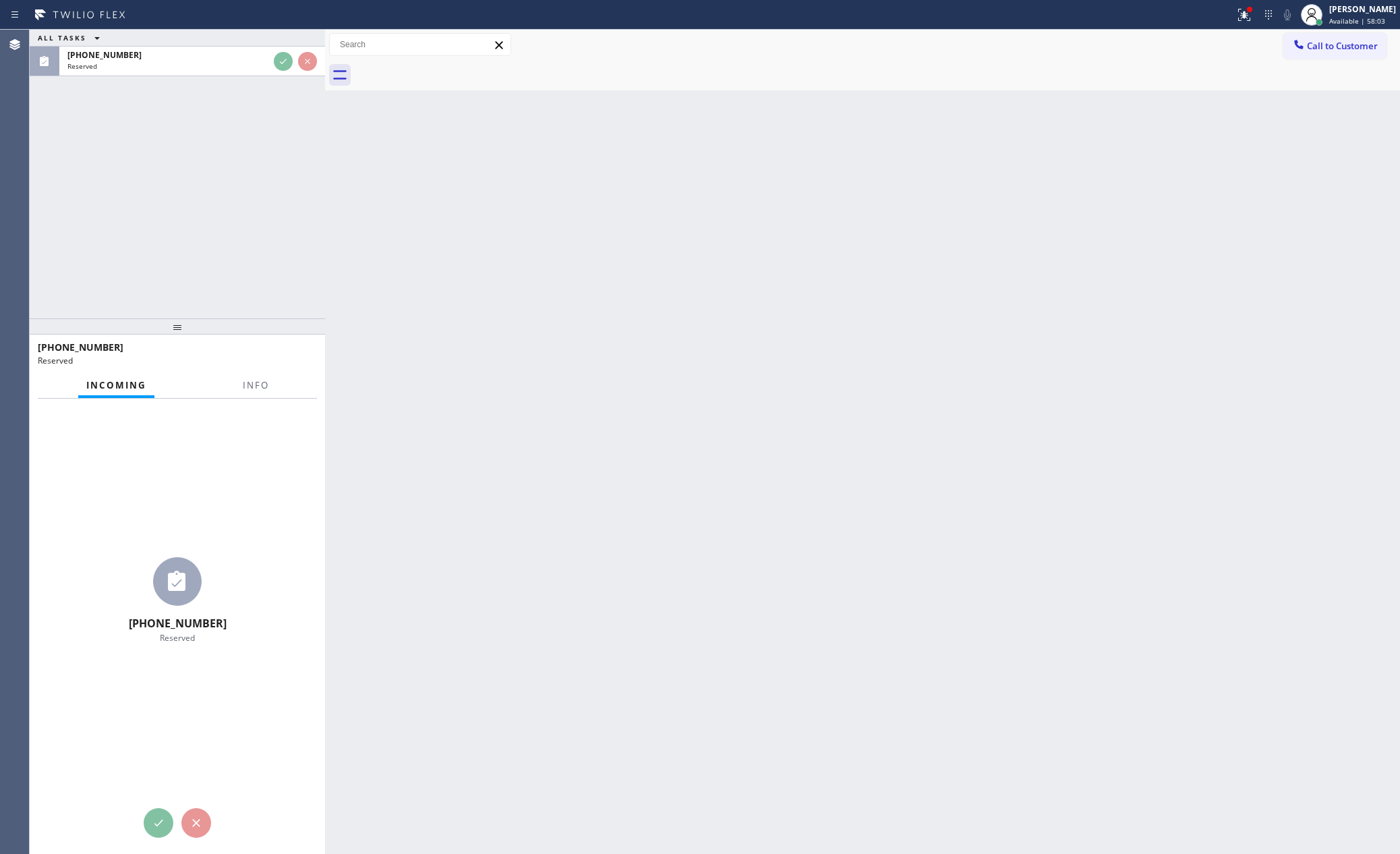
click at [248, 231] on div "ALL TASKS ALL TASKS ACTIVE TASKS TASKS IN WRAP UP [PHONE_NUMBER] Reserved" at bounding box center [176, 174] width 295 height 288
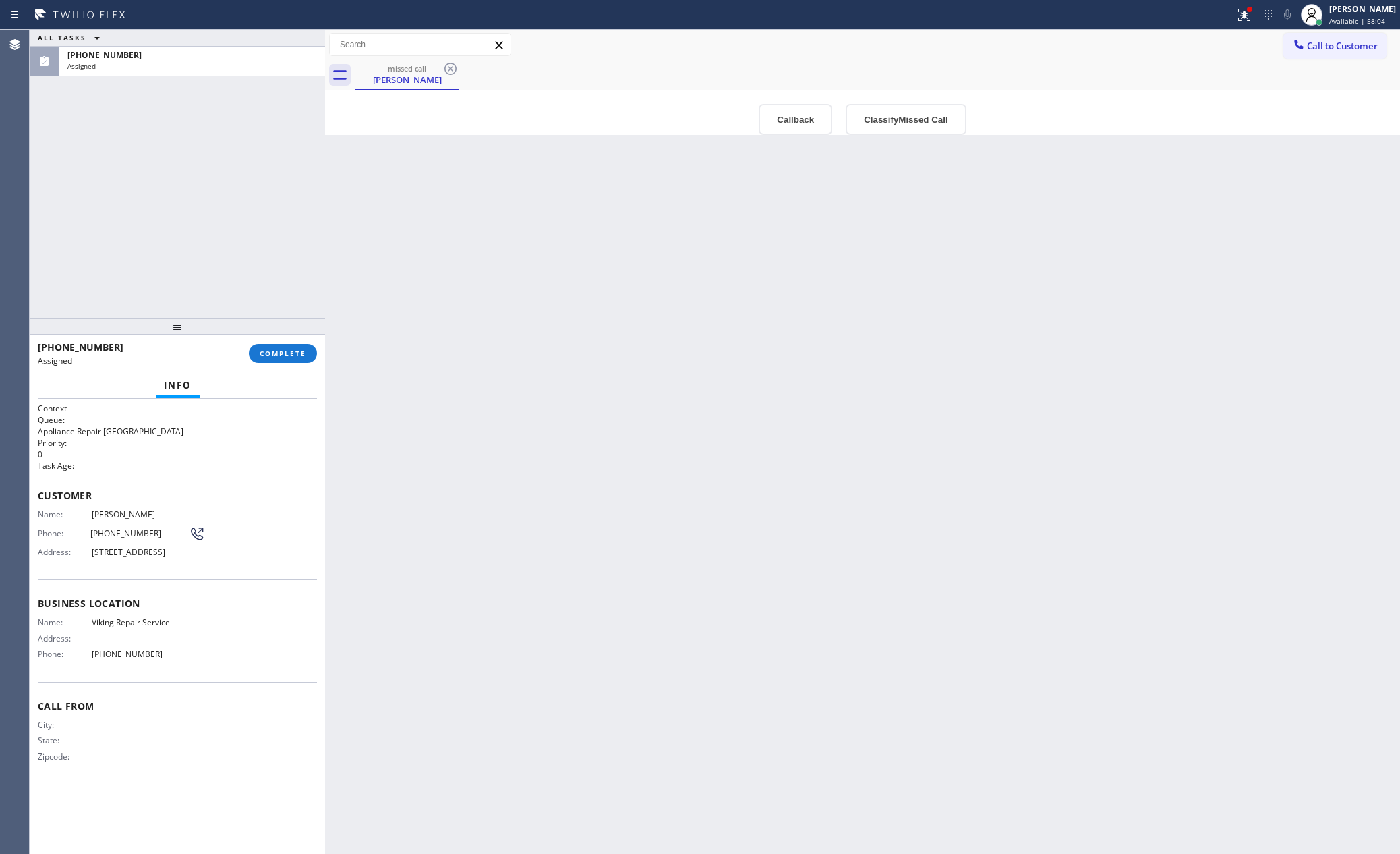
click at [248, 231] on div "ALL TASKS ALL TASKS ACTIVE TASKS TASKS IN WRAP UP [PHONE_NUMBER] Assigned" at bounding box center [176, 174] width 295 height 288
drag, startPoint x: 573, startPoint y: 501, endPoint x: 992, endPoint y: 283, distance: 472.3
click at [673, 513] on div "Back to Dashboard Change Sender ID Customers Technicians Select a contact Outbo…" at bounding box center [863, 441] width 1075 height 825
click at [800, 125] on button "Callback" at bounding box center [795, 120] width 74 height 31
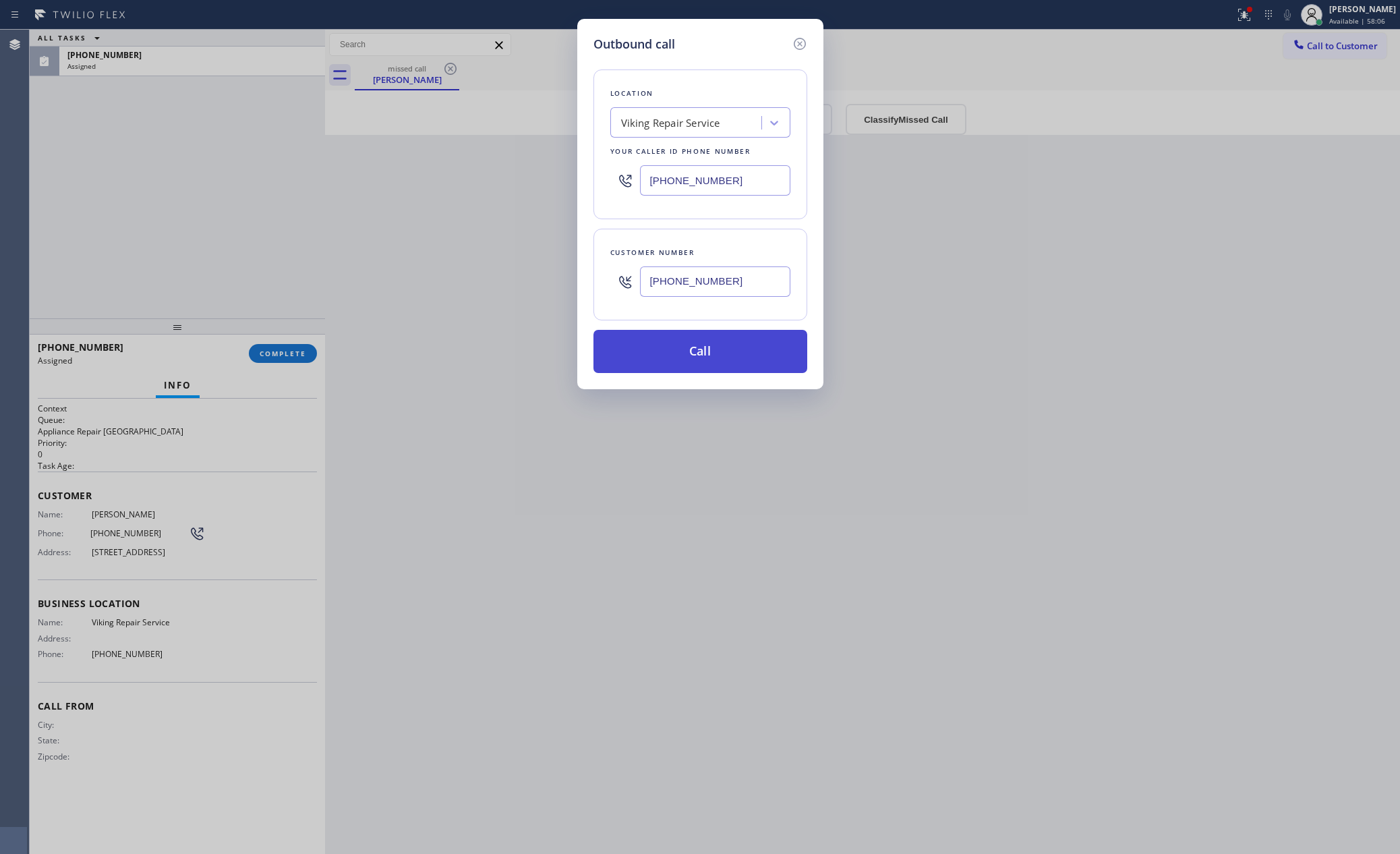
click at [717, 356] on button "Call" at bounding box center [700, 351] width 214 height 43
drag, startPoint x: 221, startPoint y: 205, endPoint x: 464, endPoint y: 290, distance: 257.4
click at [253, 213] on div "Outbound call Location Viking Repair Service Your caller id phone number [PHONE…" at bounding box center [700, 427] width 1400 height 854
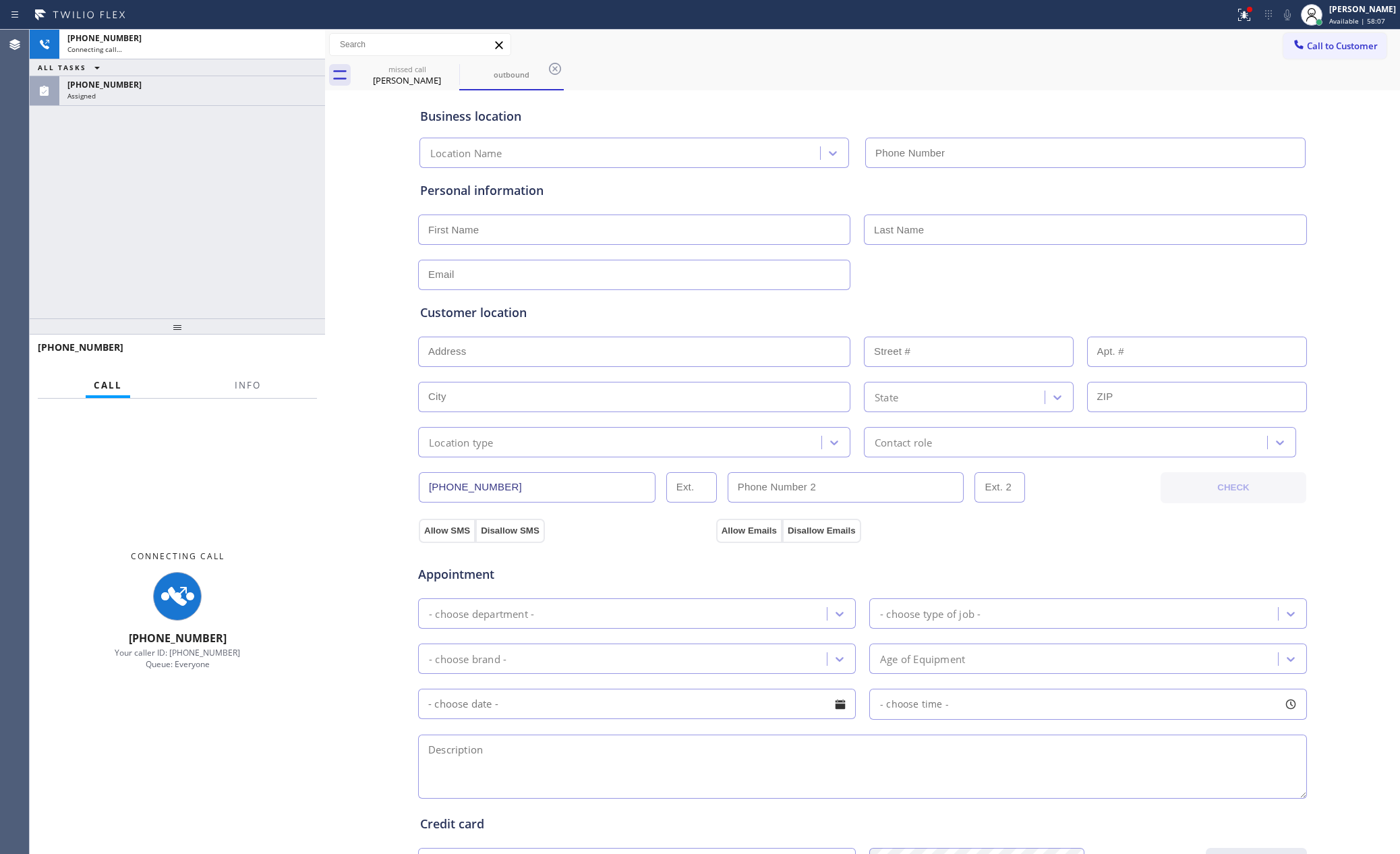
type input "[PHONE_NUMBER]"
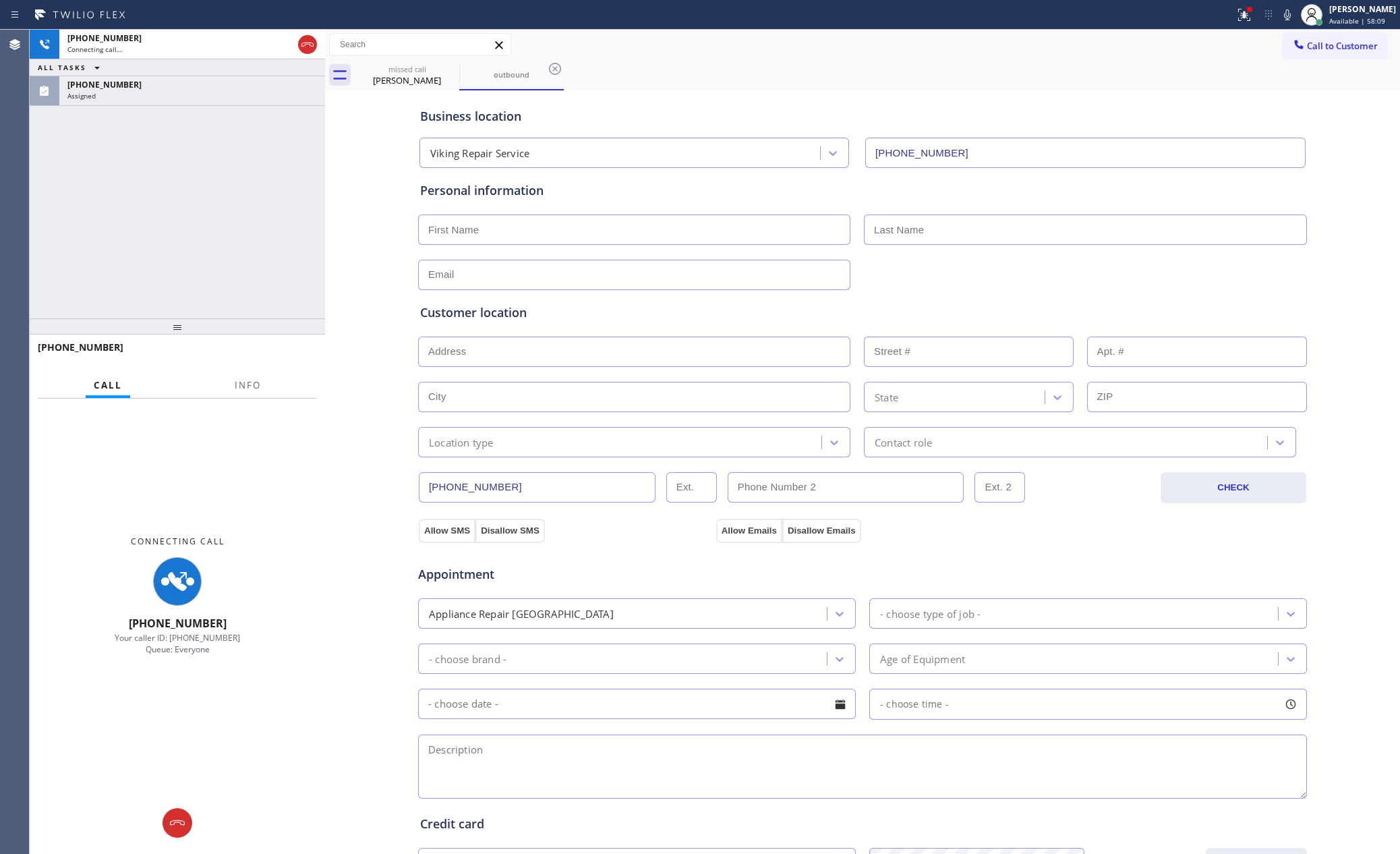
click at [207, 253] on div "[PHONE_NUMBER] Connecting call… ALL TASKS ALL TASKS ACTIVE TASKS TASKS IN WRAP …" at bounding box center [176, 174] width 295 height 288
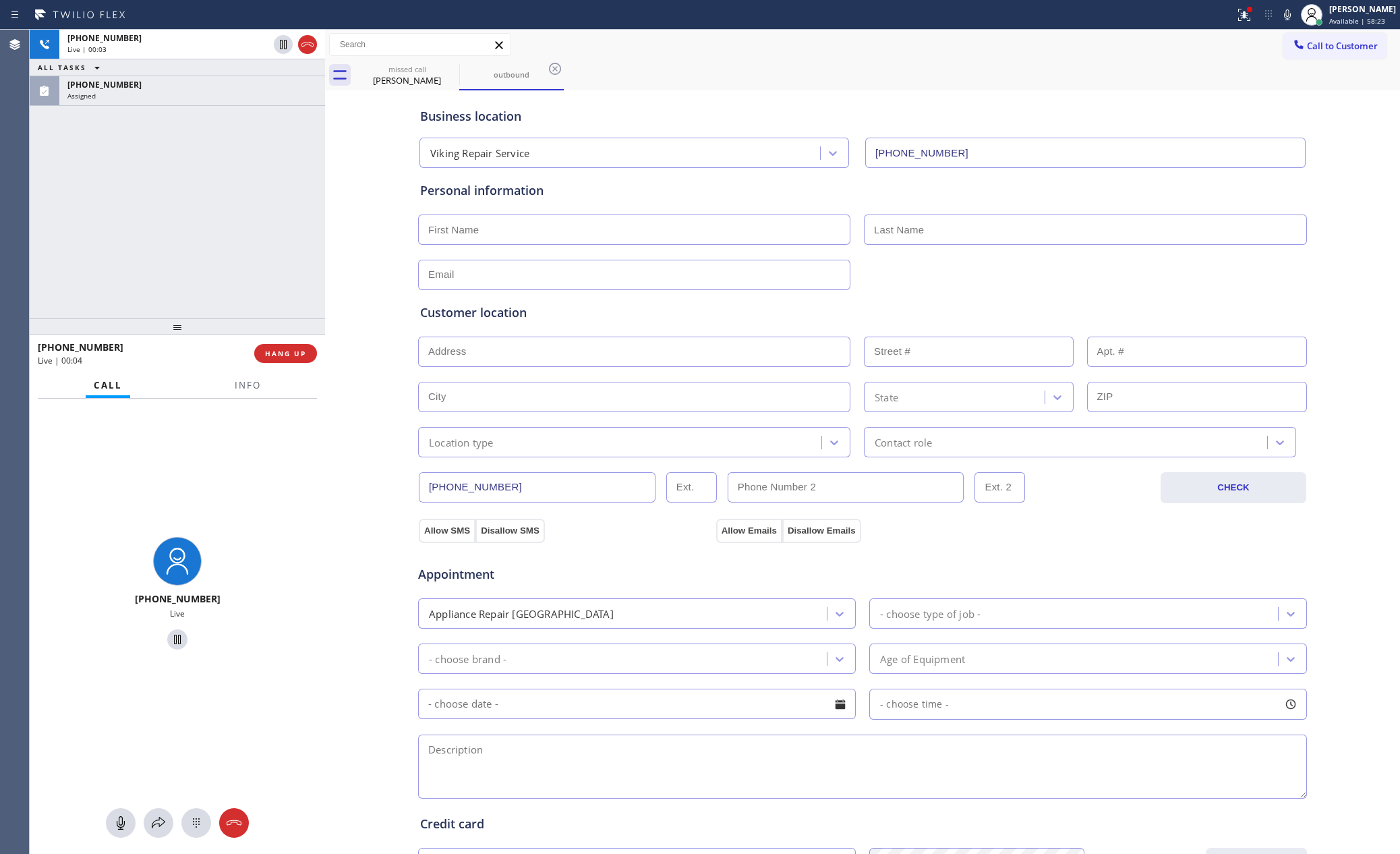
click at [103, 237] on div "[PHONE_NUMBER] Live | 00:03 ALL TASKS ALL TASKS ACTIVE TASKS TASKS IN WRAP UP […" at bounding box center [176, 174] width 295 height 288
click at [416, 81] on div "[PERSON_NAME]" at bounding box center [407, 80] width 102 height 12
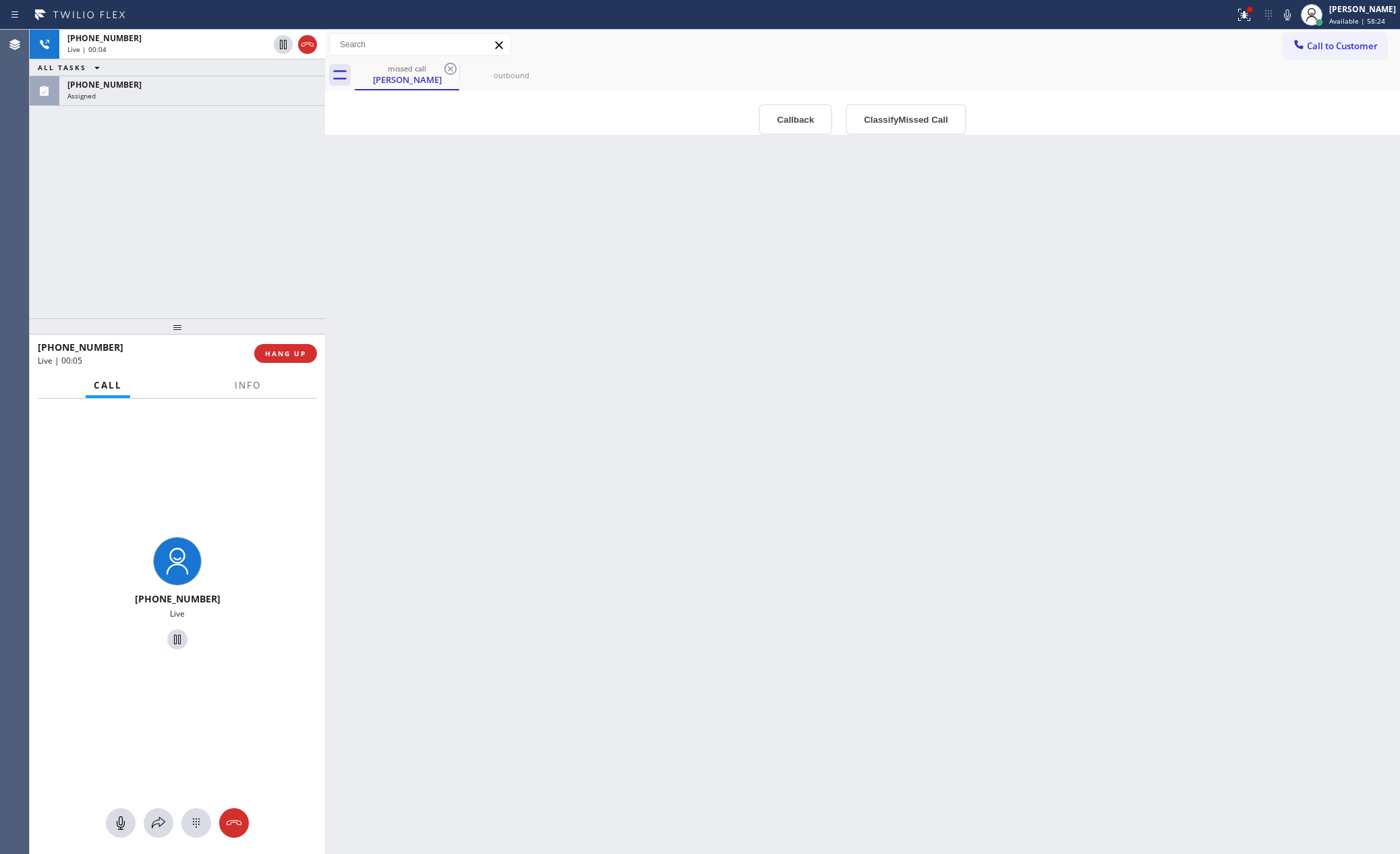
drag, startPoint x: 235, startPoint y: 165, endPoint x: 329, endPoint y: 150, distance: 95.2
click at [302, 157] on div "[PHONE_NUMBER] Live | 00:04 ALL TASKS ALL TASKS ACTIVE TASKS TASKS IN WRAP UP […" at bounding box center [176, 174] width 295 height 288
click at [498, 76] on div "outbound" at bounding box center [512, 75] width 102 height 10
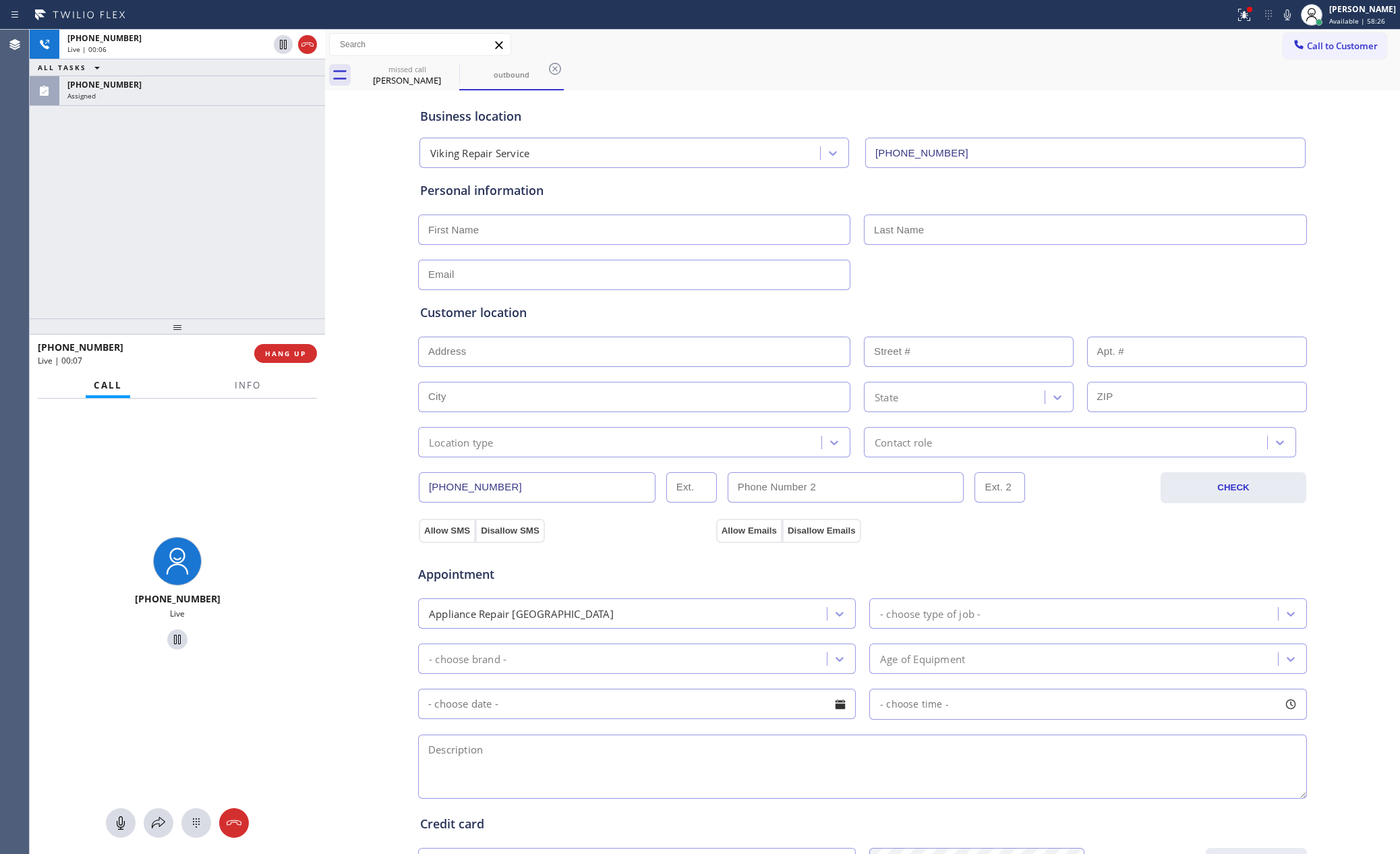
click at [538, 482] on input "[PHONE_NUMBER]" at bounding box center [537, 487] width 237 height 30
click at [213, 163] on div "[PHONE_NUMBER] Live | 00:07 ALL TASKS ALL TASKS ACTIVE TASKS TASKS IN WRAP UP […" at bounding box center [176, 174] width 295 height 288
click at [172, 182] on div "[PHONE_NUMBER] Live | 00:21 ALL TASKS ALL TASKS ACTIVE TASKS TASKS IN WRAP UP […" at bounding box center [176, 174] width 295 height 288
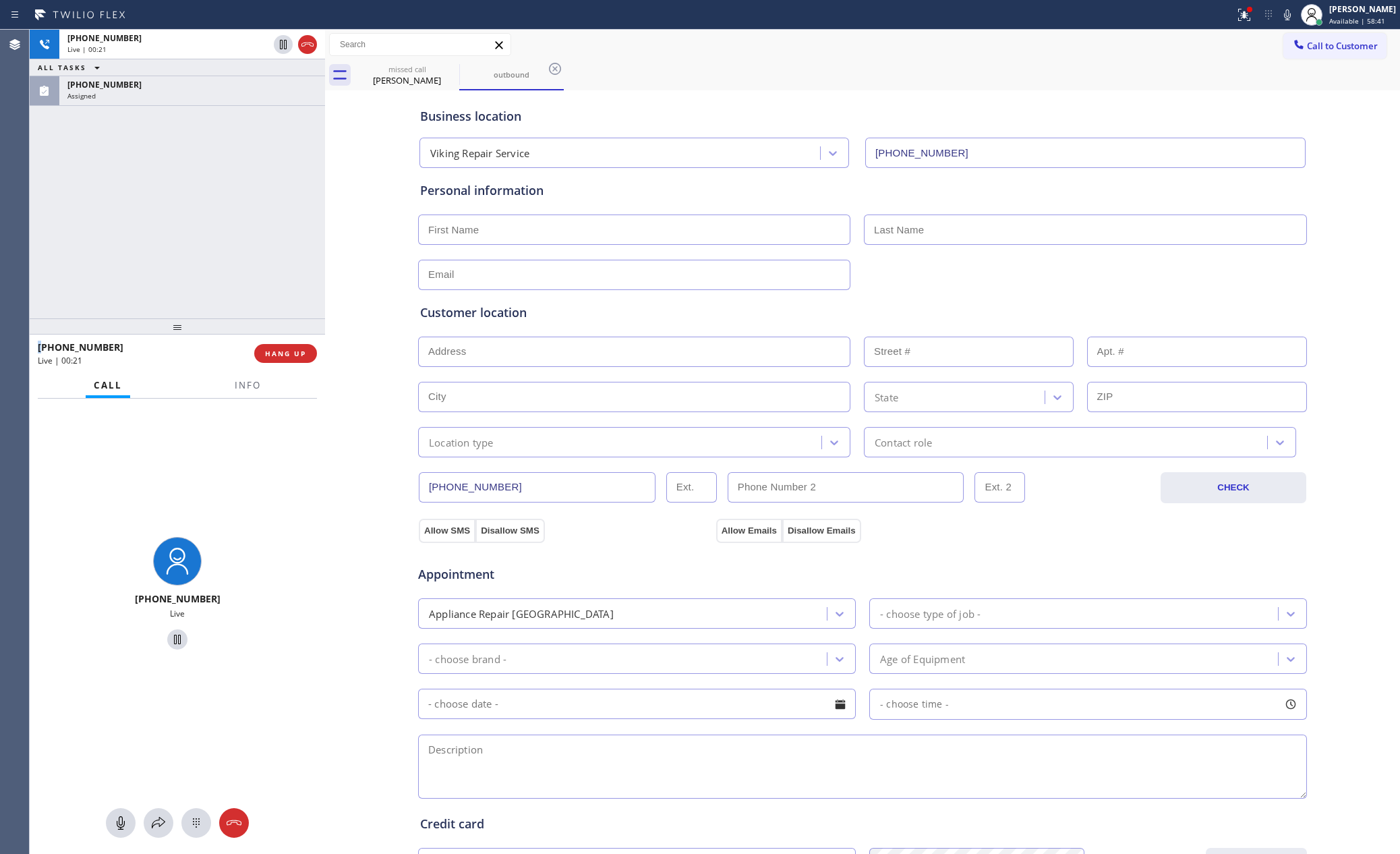
click at [172, 184] on div "[PHONE_NUMBER] Live | 00:21 ALL TASKS ALL TASKS ACTIVE TASKS TASKS IN WRAP UP […" at bounding box center [176, 174] width 295 height 288
click at [175, 184] on div "[PHONE_NUMBER] Live | 00:21 ALL TASKS ALL TASKS ACTIVE TASKS TASKS IN WRAP UP […" at bounding box center [176, 174] width 295 height 288
click at [180, 184] on div "[PHONE_NUMBER] Live | 00:21 ALL TASKS ALL TASKS ACTIVE TASKS TASKS IN WRAP UP […" at bounding box center [176, 174] width 295 height 288
click at [182, 182] on div "[PHONE_NUMBER] Live | 00:22 ALL TASKS ALL TASKS ACTIVE TASKS TASKS IN WRAP UP […" at bounding box center [176, 174] width 295 height 288
click at [182, 180] on div "[PHONE_NUMBER] Live | 00:22 ALL TASKS ALL TASKS ACTIVE TASKS TASKS IN WRAP UP […" at bounding box center [176, 174] width 295 height 288
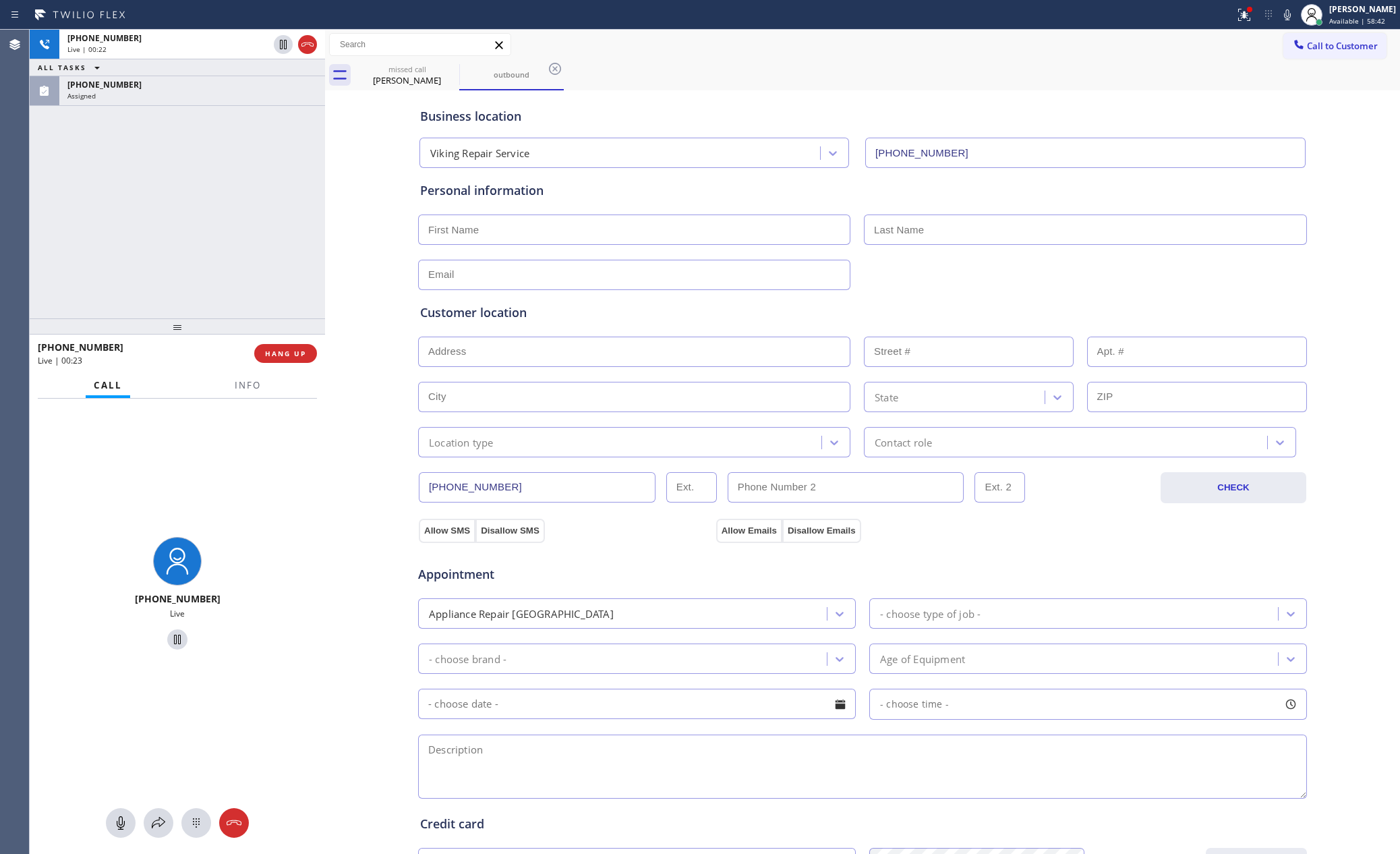
click at [189, 175] on div "[PHONE_NUMBER] Live | 00:22 ALL TASKS ALL TASKS ACTIVE TASKS TASKS IN WRAP UP […" at bounding box center [176, 174] width 295 height 288
click at [194, 169] on div "[PHONE_NUMBER] Live | 00:23 ALL TASKS ALL TASKS ACTIVE TASKS TASKS IN WRAP UP […" at bounding box center [176, 174] width 295 height 288
click at [194, 166] on div "[PHONE_NUMBER] Live | 00:23 ALL TASKS ALL TASKS ACTIVE TASKS TASKS IN WRAP UP […" at bounding box center [176, 174] width 295 height 288
click at [194, 166] on div "[PHONE_NUMBER] Live | 00:24 ALL TASKS ALL TASKS ACTIVE TASKS TASKS IN WRAP UP […" at bounding box center [176, 174] width 295 height 288
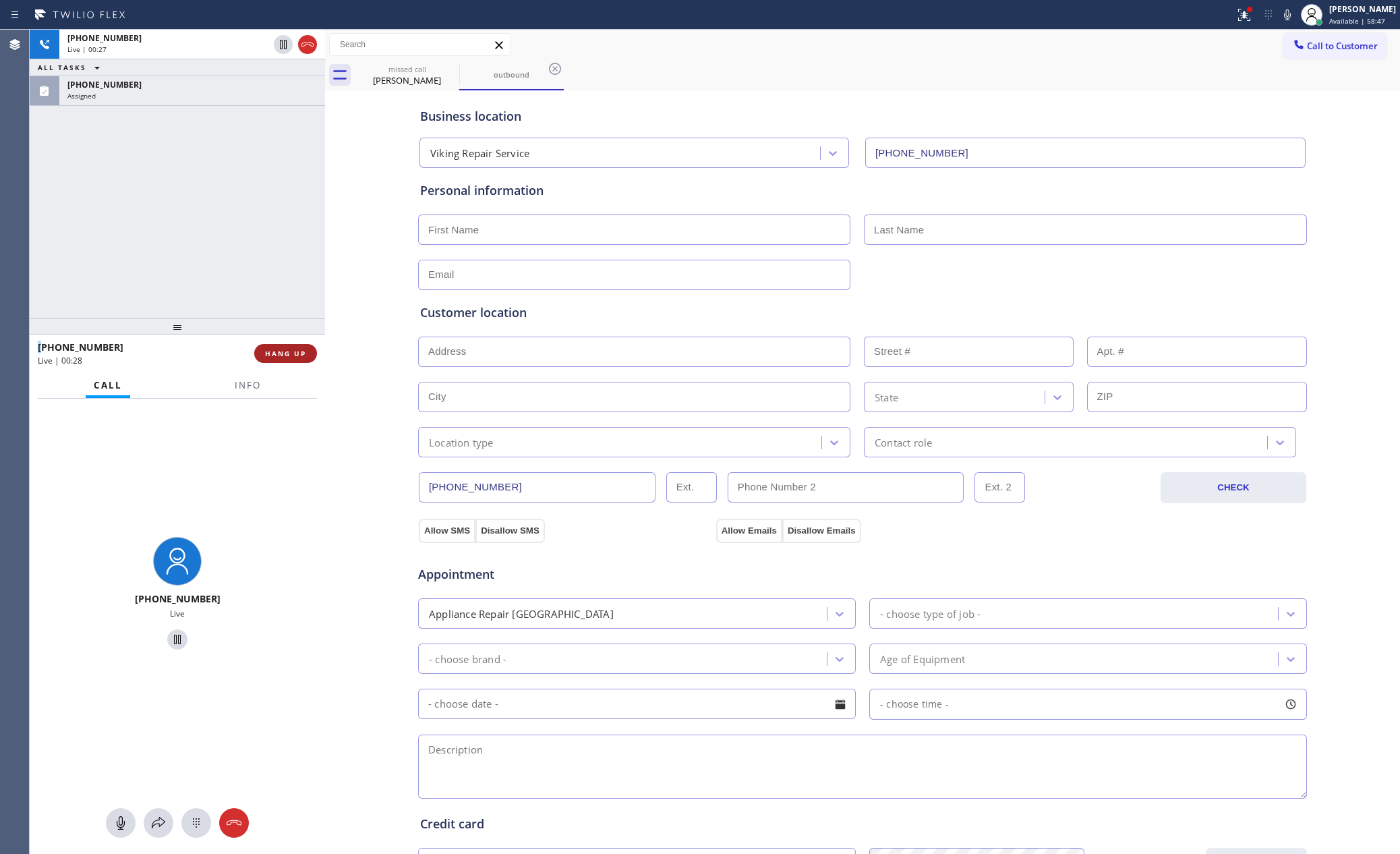
click at [290, 358] on button "HANG UP" at bounding box center [285, 353] width 63 height 19
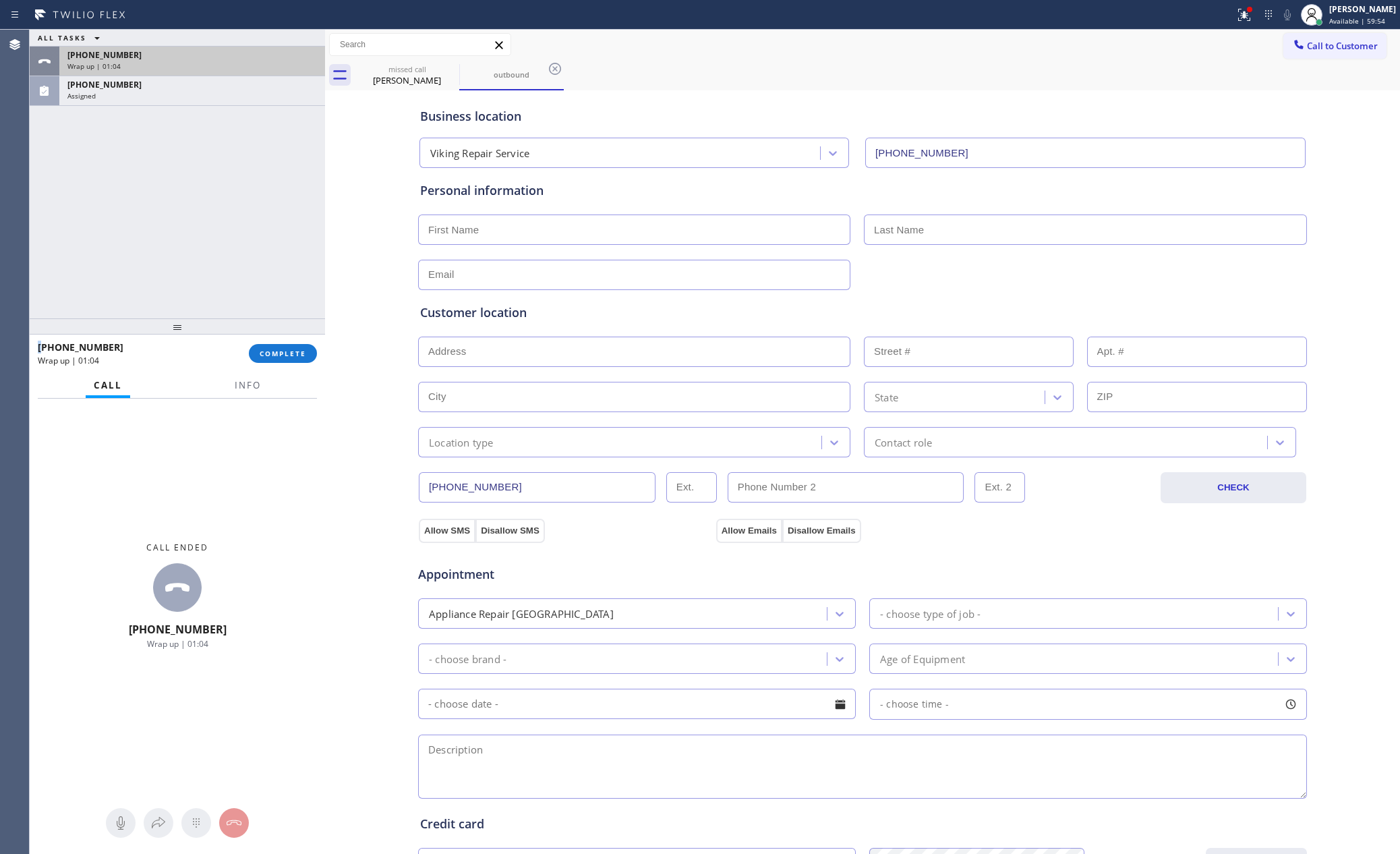
click at [237, 53] on div "[PHONE_NUMBER]" at bounding box center [192, 55] width 250 height 12
click at [296, 356] on span "COMPLETE" at bounding box center [282, 354] width 46 height 10
click at [263, 211] on div "ALL TASKS ALL TASKS ACTIVE TASKS TASKS IN WRAP UP [PHONE_NUMBER] Wrap up | 01:[…" at bounding box center [176, 174] width 295 height 288
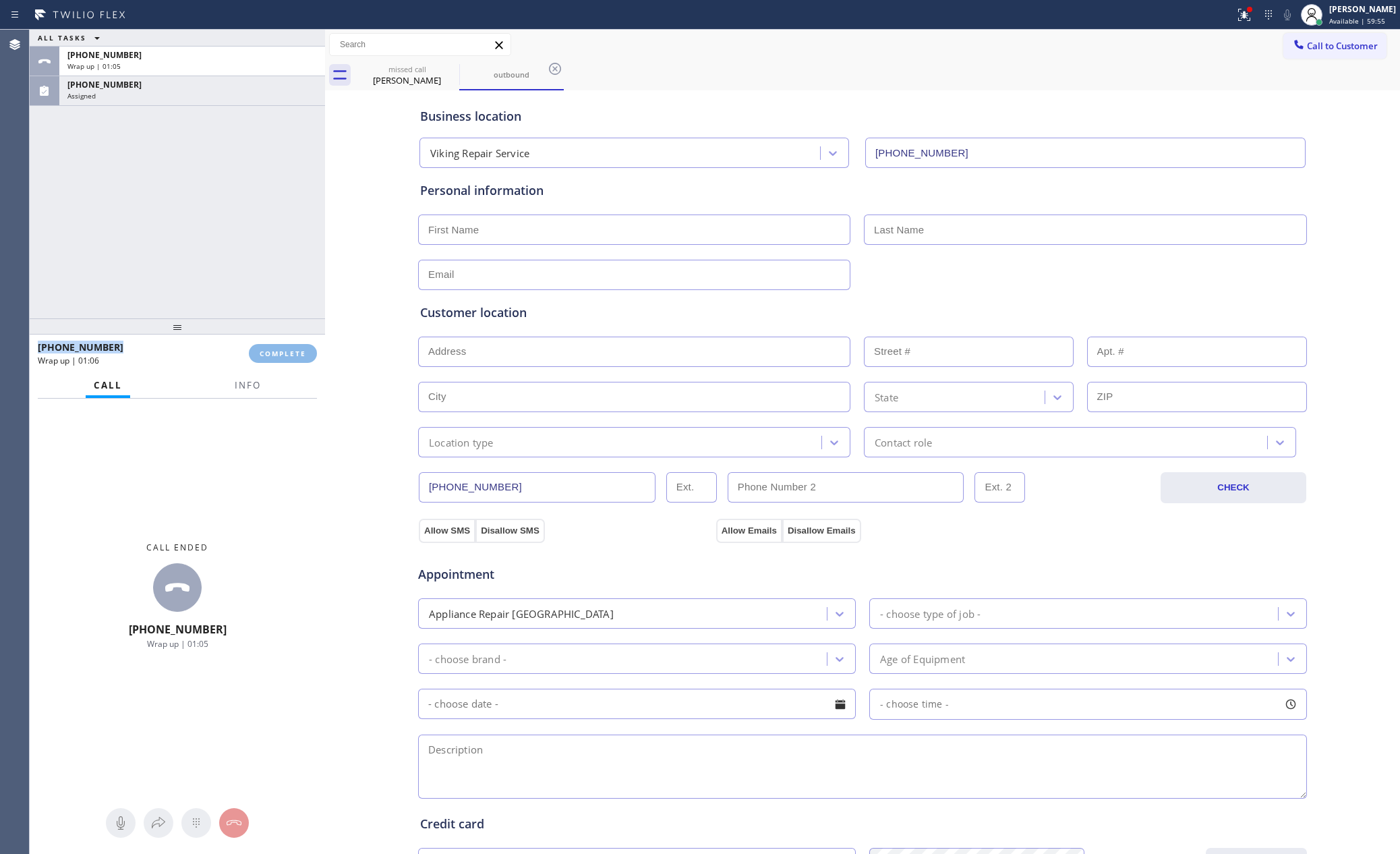
click at [263, 211] on div "ALL TASKS ALL TASKS ACTIVE TASKS TASKS IN WRAP UP [PHONE_NUMBER] Wrap up | 01:[…" at bounding box center [176, 174] width 295 height 288
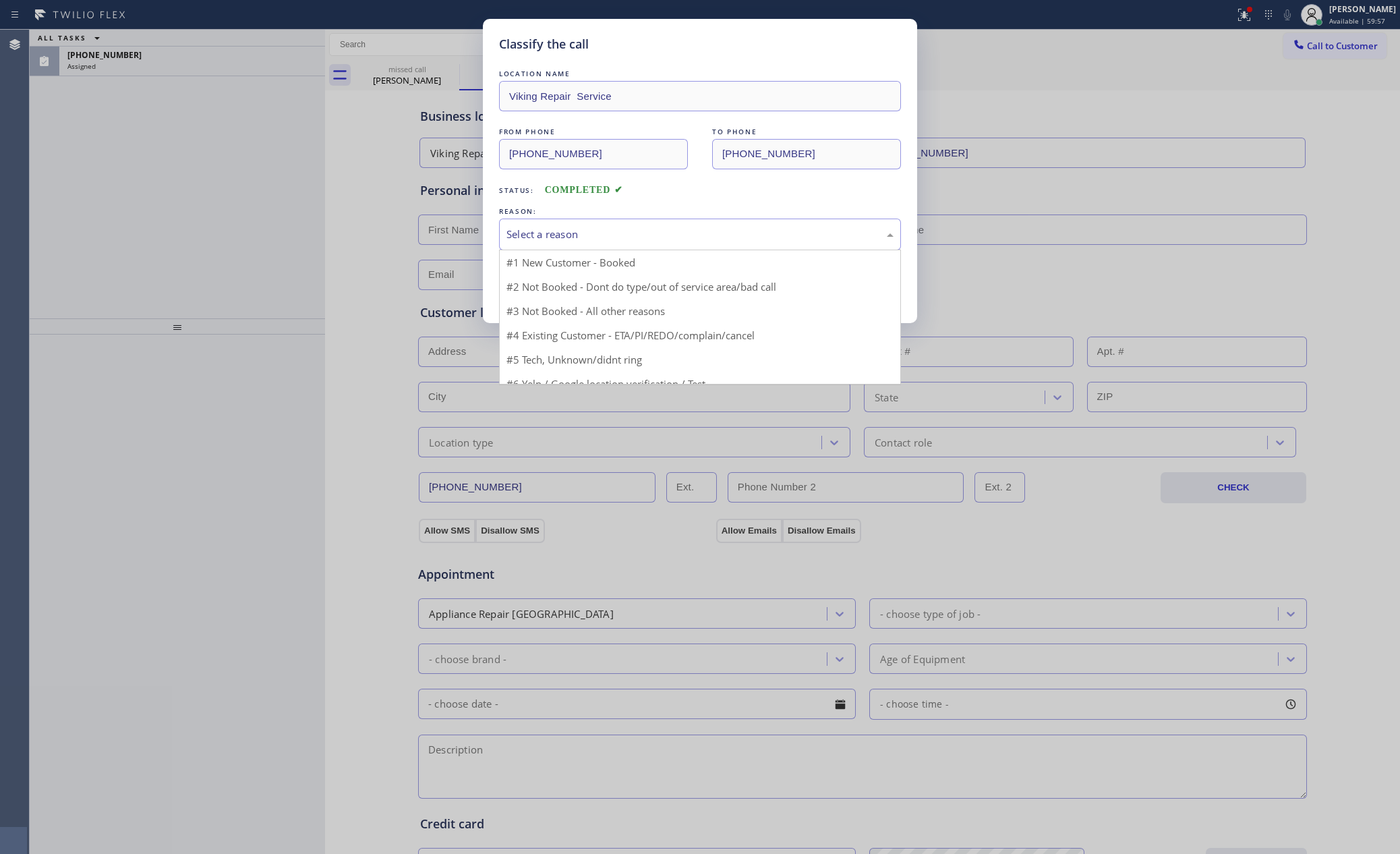
click at [604, 228] on div "Select a reason" at bounding box center [700, 234] width 387 height 16
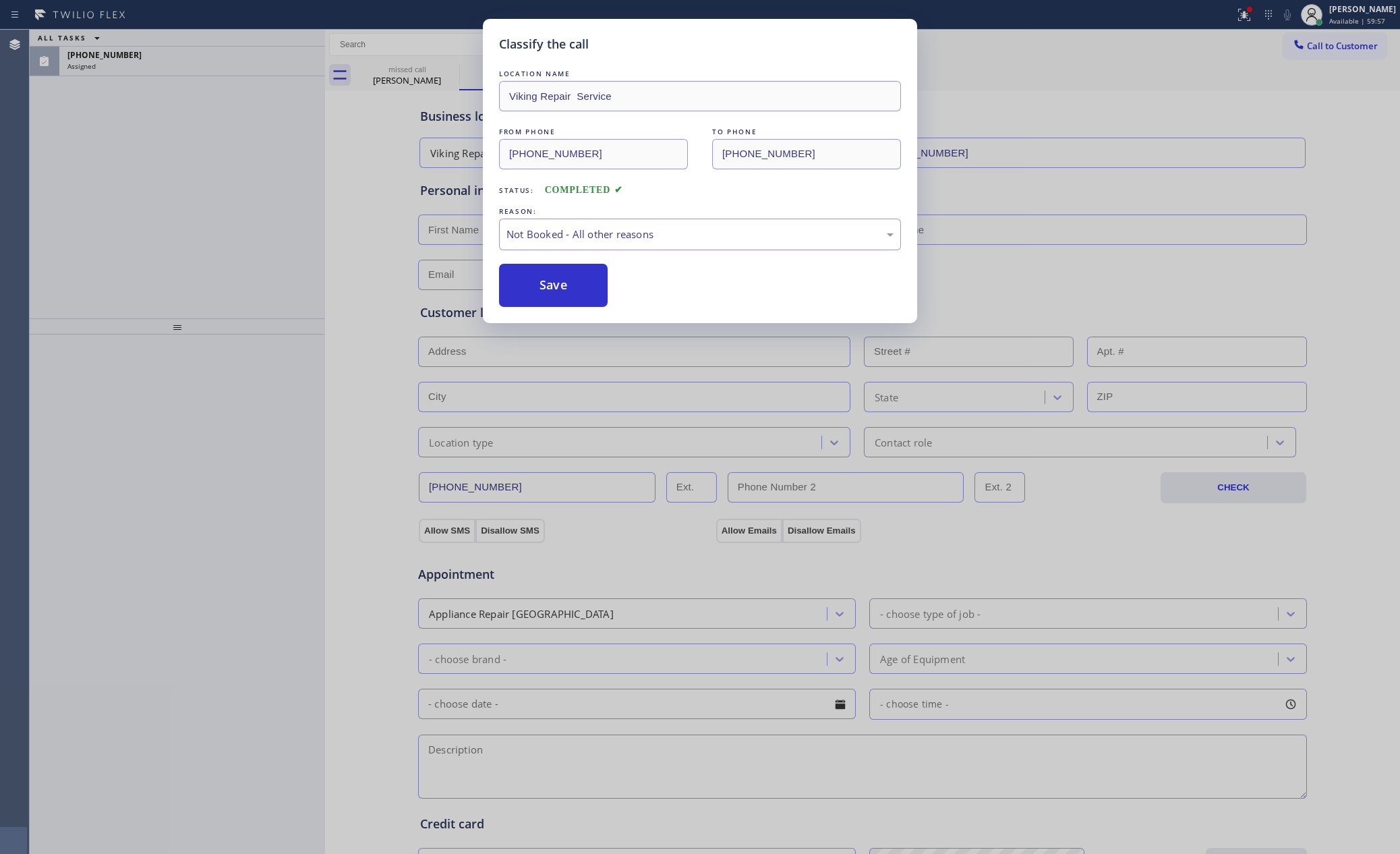
click at [578, 284] on button "Save" at bounding box center [553, 285] width 109 height 43
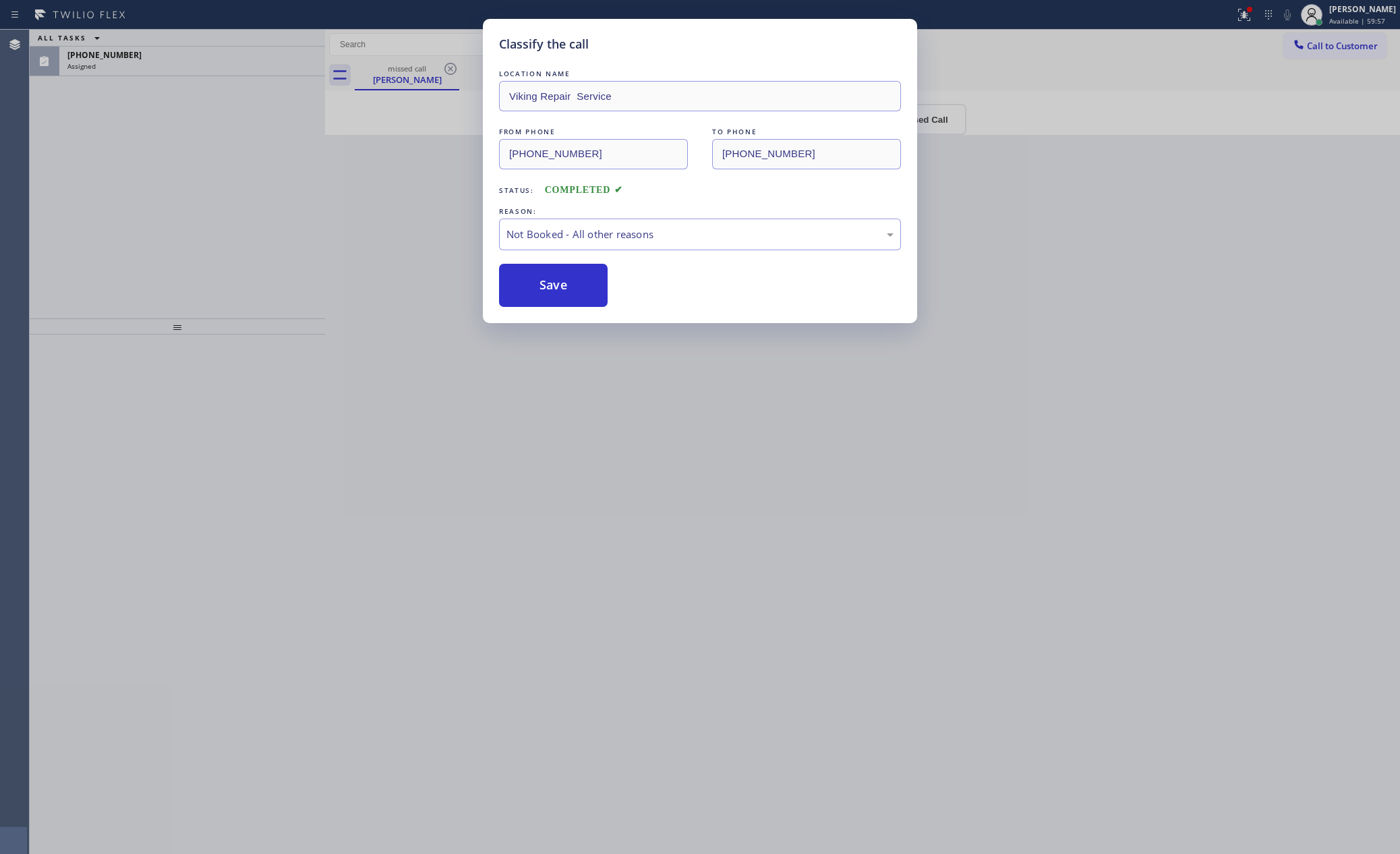
click at [578, 284] on button "Save" at bounding box center [553, 285] width 109 height 43
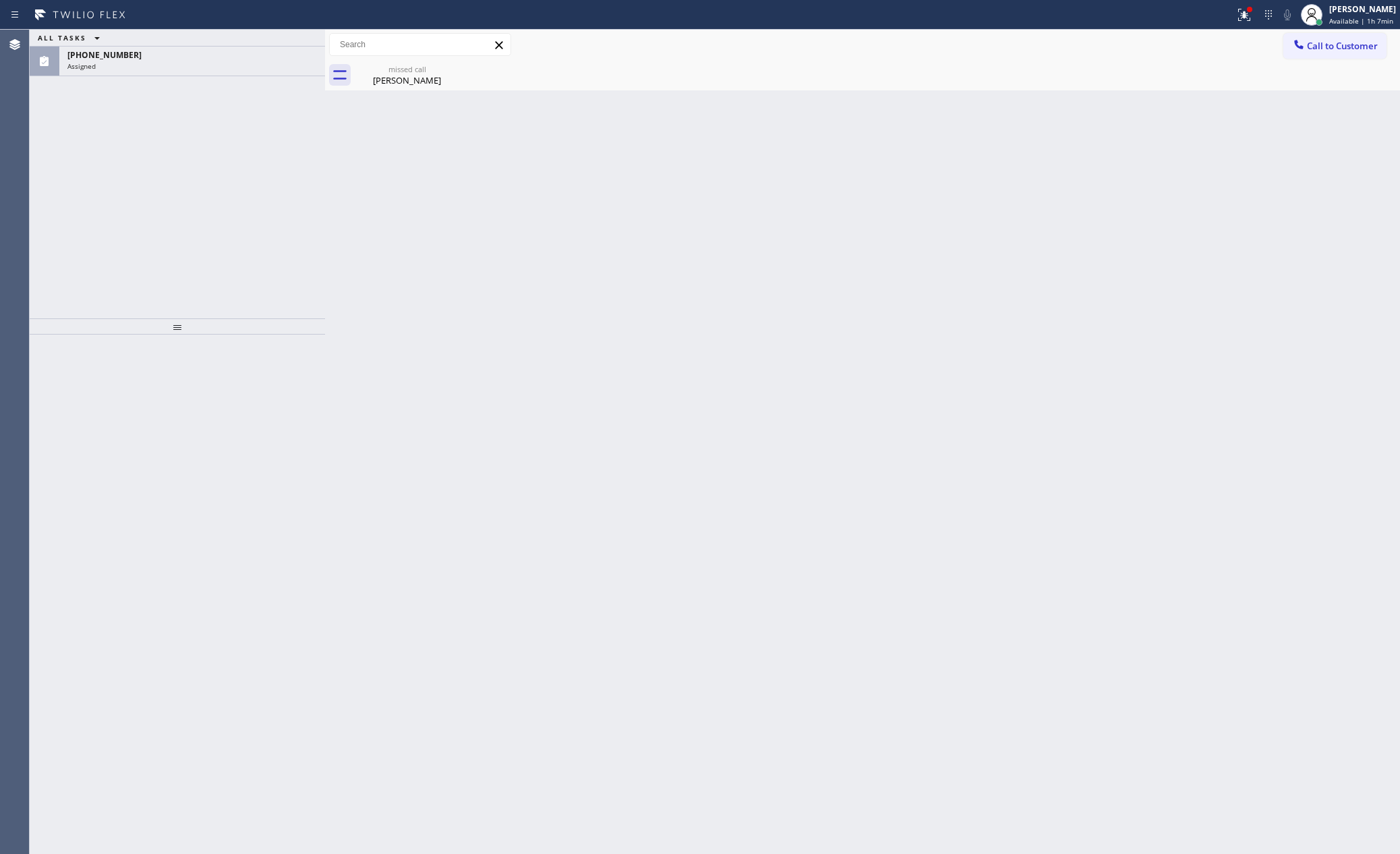
click at [286, 255] on div "ALL TASKS ALL TASKS ACTIVE TASKS TASKS IN WRAP UP [PHONE_NUMBER] Assigned" at bounding box center [176, 174] width 295 height 288
click at [258, 62] on div "Assigned" at bounding box center [192, 67] width 250 height 10
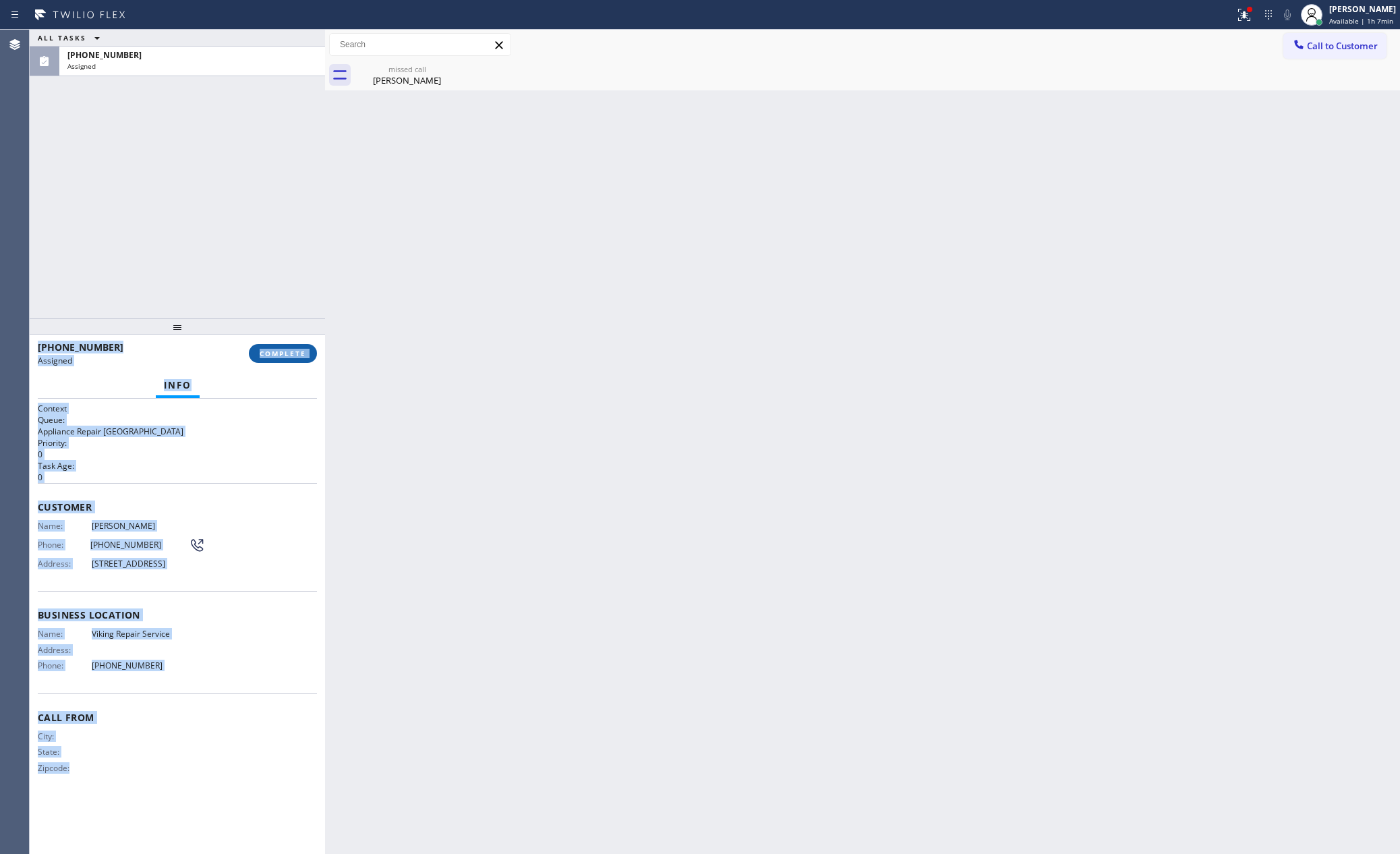
click at [290, 356] on span "COMPLETE" at bounding box center [282, 354] width 46 height 10
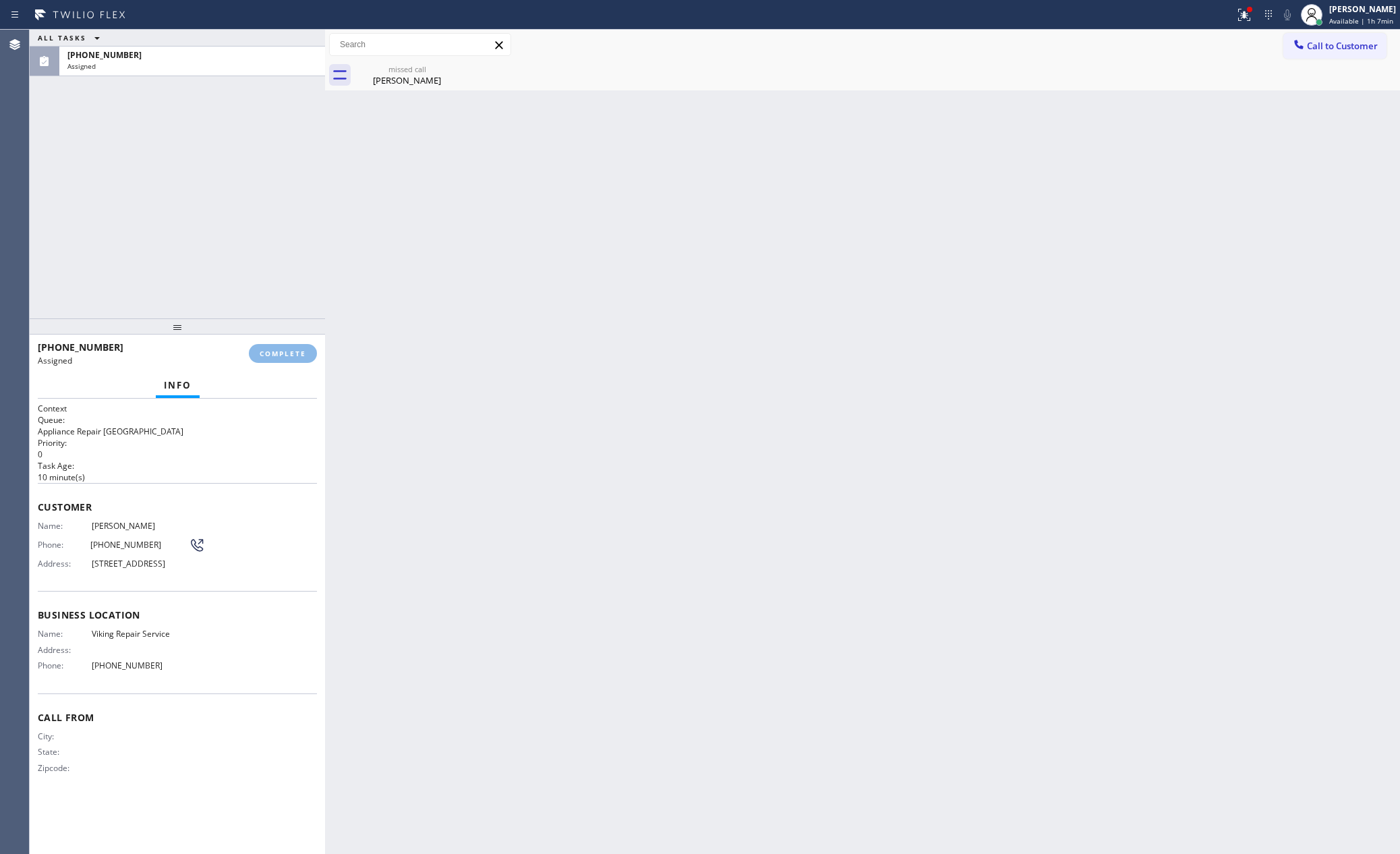
click at [262, 219] on div "ALL TASKS ALL TASKS ACTIVE TASKS TASKS IN WRAP UP [PHONE_NUMBER] Assigned" at bounding box center [176, 174] width 295 height 288
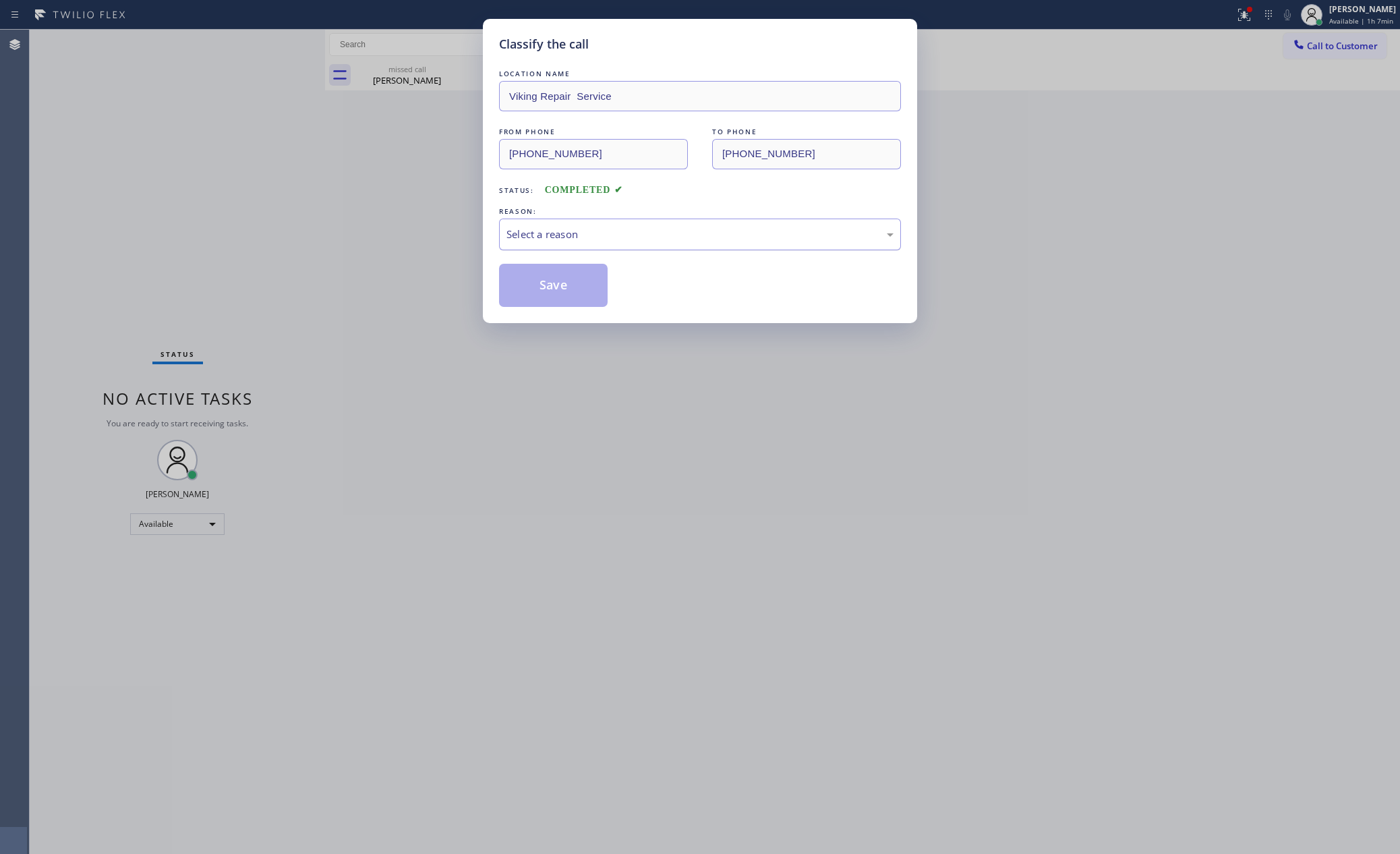
click at [546, 239] on div "Select a reason" at bounding box center [700, 234] width 387 height 16
click at [557, 286] on button "Save" at bounding box center [553, 285] width 109 height 43
drag, startPoint x: 557, startPoint y: 286, endPoint x: 1344, endPoint y: 724, distance: 900.7
click at [571, 295] on button "Save" at bounding box center [553, 285] width 109 height 43
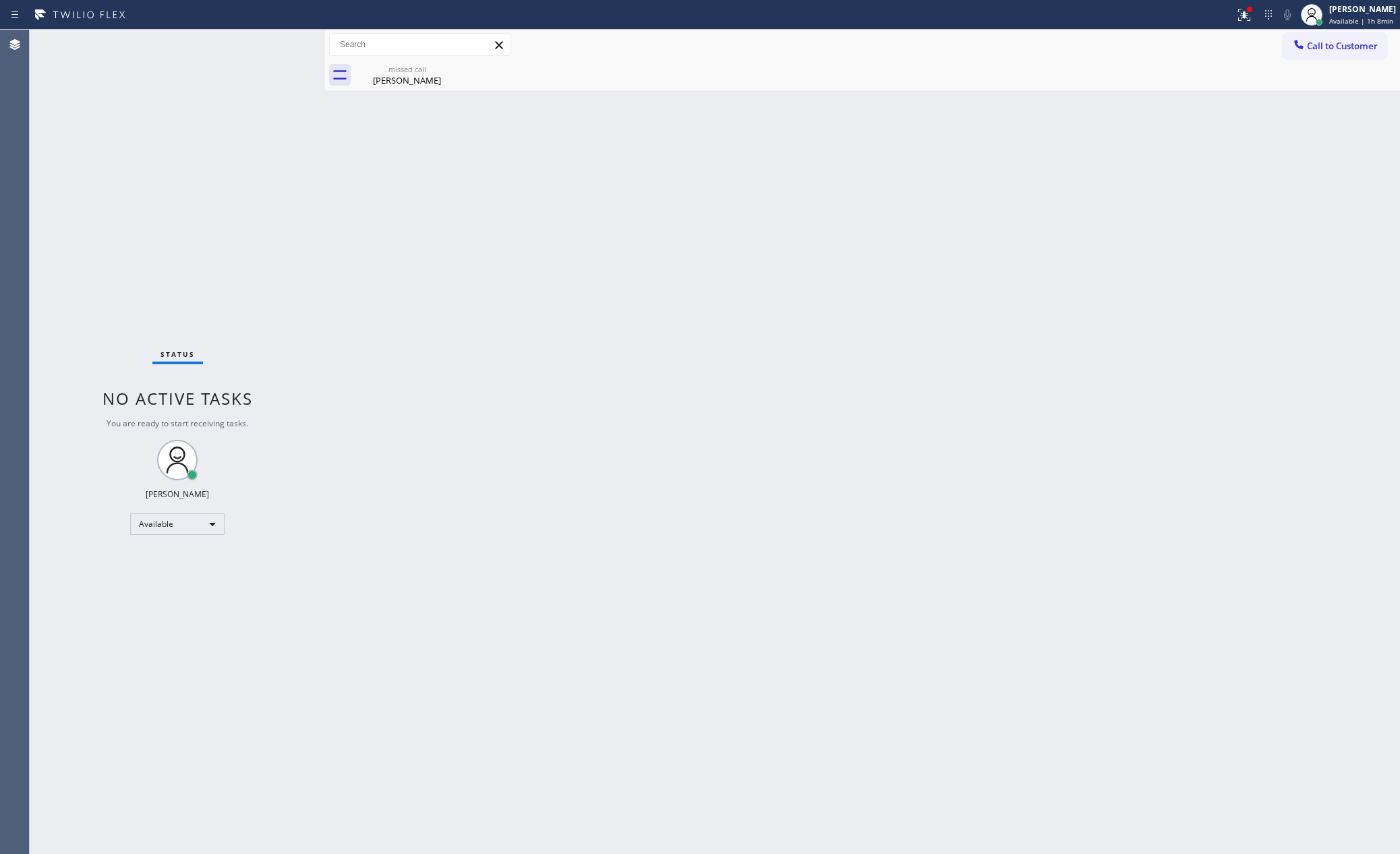
drag, startPoint x: 729, startPoint y: 505, endPoint x: 674, endPoint y: 349, distance: 165.4
click at [729, 507] on div "Back to Dashboard Change Sender ID Customers Technicians Select a contact Outbo…" at bounding box center [863, 441] width 1075 height 825
click at [994, 403] on div "Back to Dashboard Change Sender ID Customers Technicians Select a contact Outbo…" at bounding box center [863, 441] width 1075 height 825
click at [395, 70] on div "missed call" at bounding box center [407, 69] width 102 height 10
drag, startPoint x: 574, startPoint y: 209, endPoint x: 717, endPoint y: 252, distance: 149.3
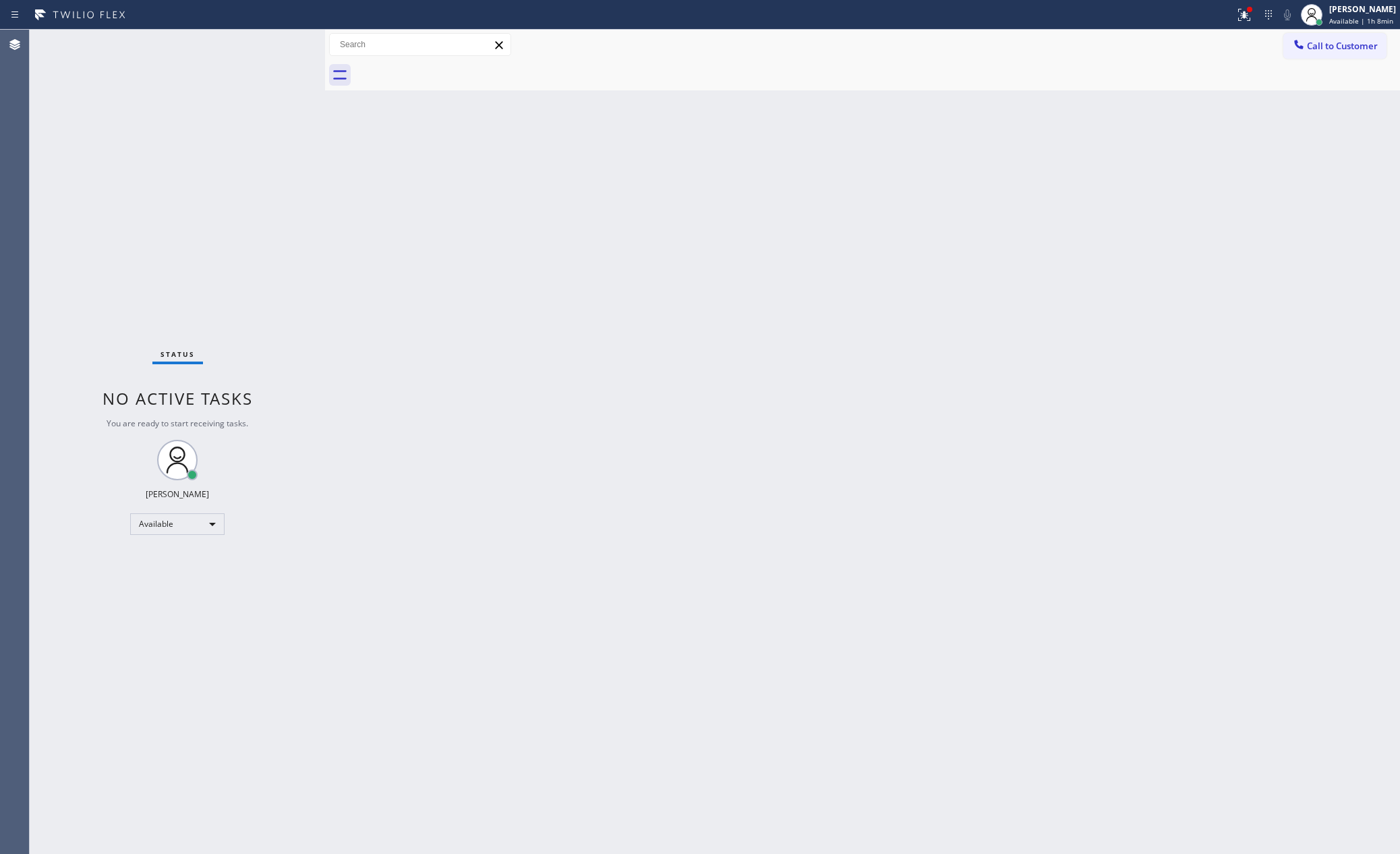
click at [671, 239] on div "Back to Dashboard Change Sender ID Customers Technicians Select a contact Outbo…" at bounding box center [863, 441] width 1075 height 825
click at [330, 559] on div "Back to Dashboard Change Sender ID Customers Technicians Select a contact Outbo…" at bounding box center [863, 441] width 1075 height 825
drag, startPoint x: 745, startPoint y: 471, endPoint x: 1375, endPoint y: 836, distance: 728.1
click at [775, 494] on div "Back to Dashboard Change Sender ID Customers Technicians Select a contact Outbo…" at bounding box center [863, 441] width 1075 height 825
click at [642, 382] on div "Back to Dashboard Change Sender ID Customers Technicians Select a contact Outbo…" at bounding box center [863, 441] width 1075 height 825
